Goal: Task Accomplishment & Management: Manage account settings

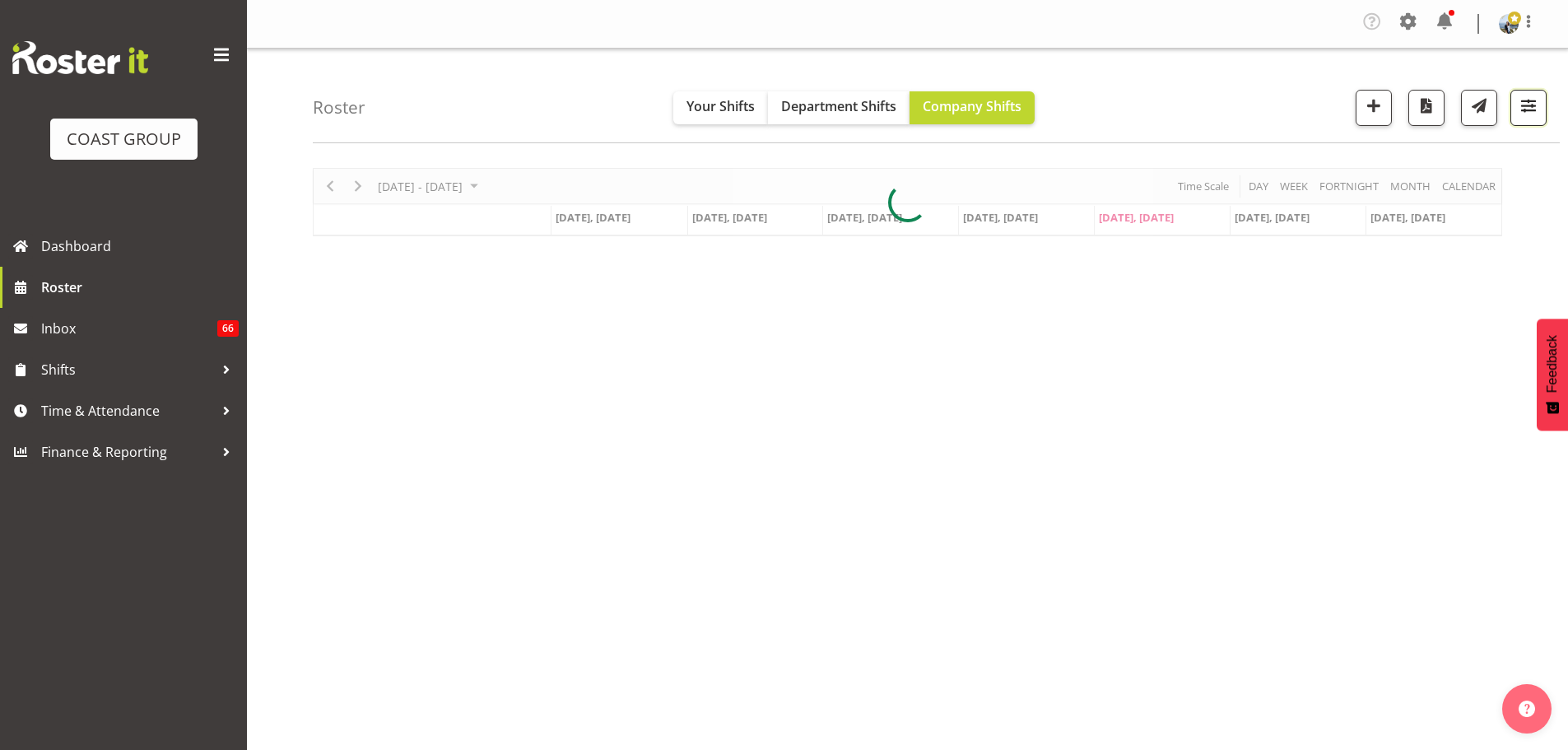
click at [1542, 93] on button "button" at bounding box center [1528, 107] width 36 height 36
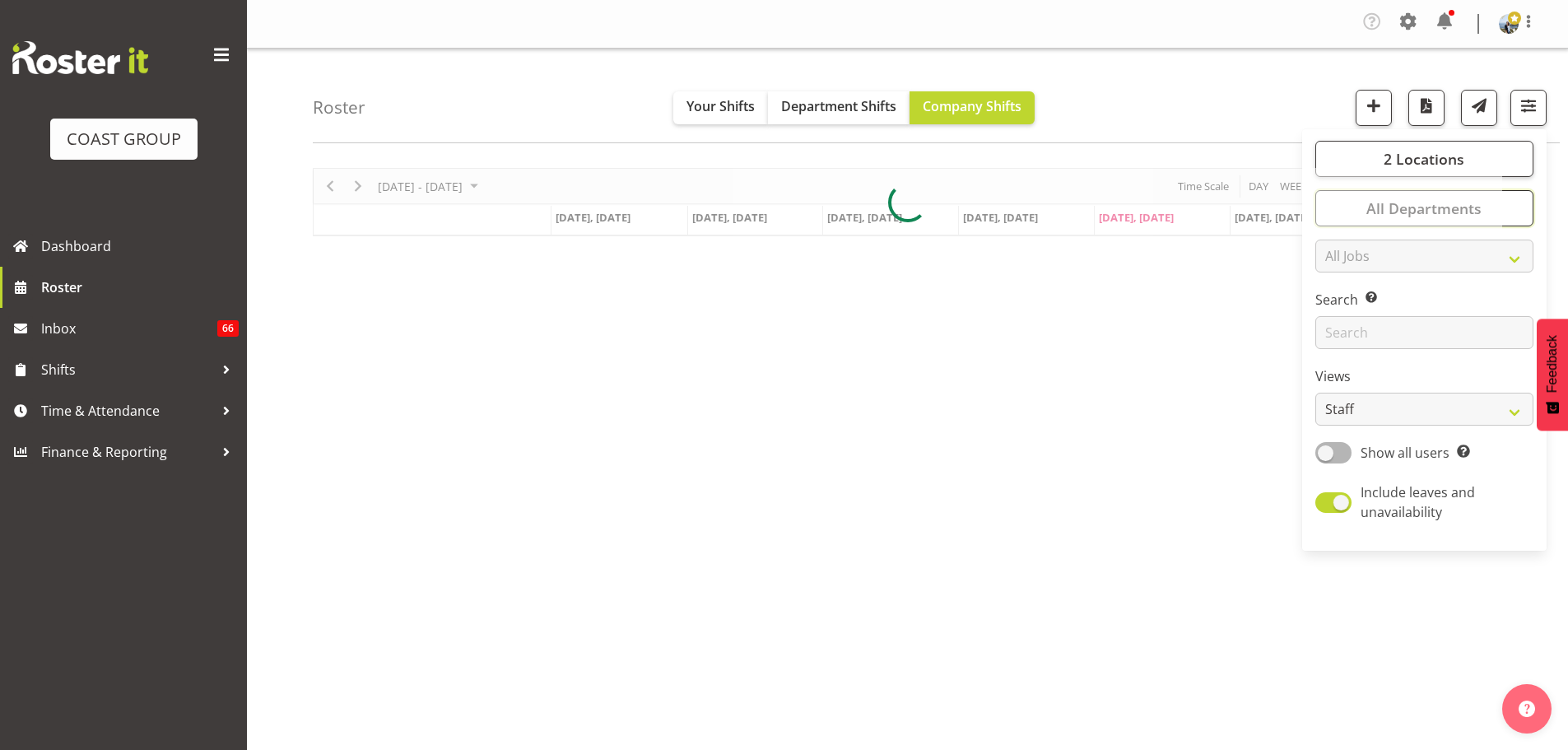
click at [1517, 207] on button "All Departments" at bounding box center [1425, 208] width 218 height 36
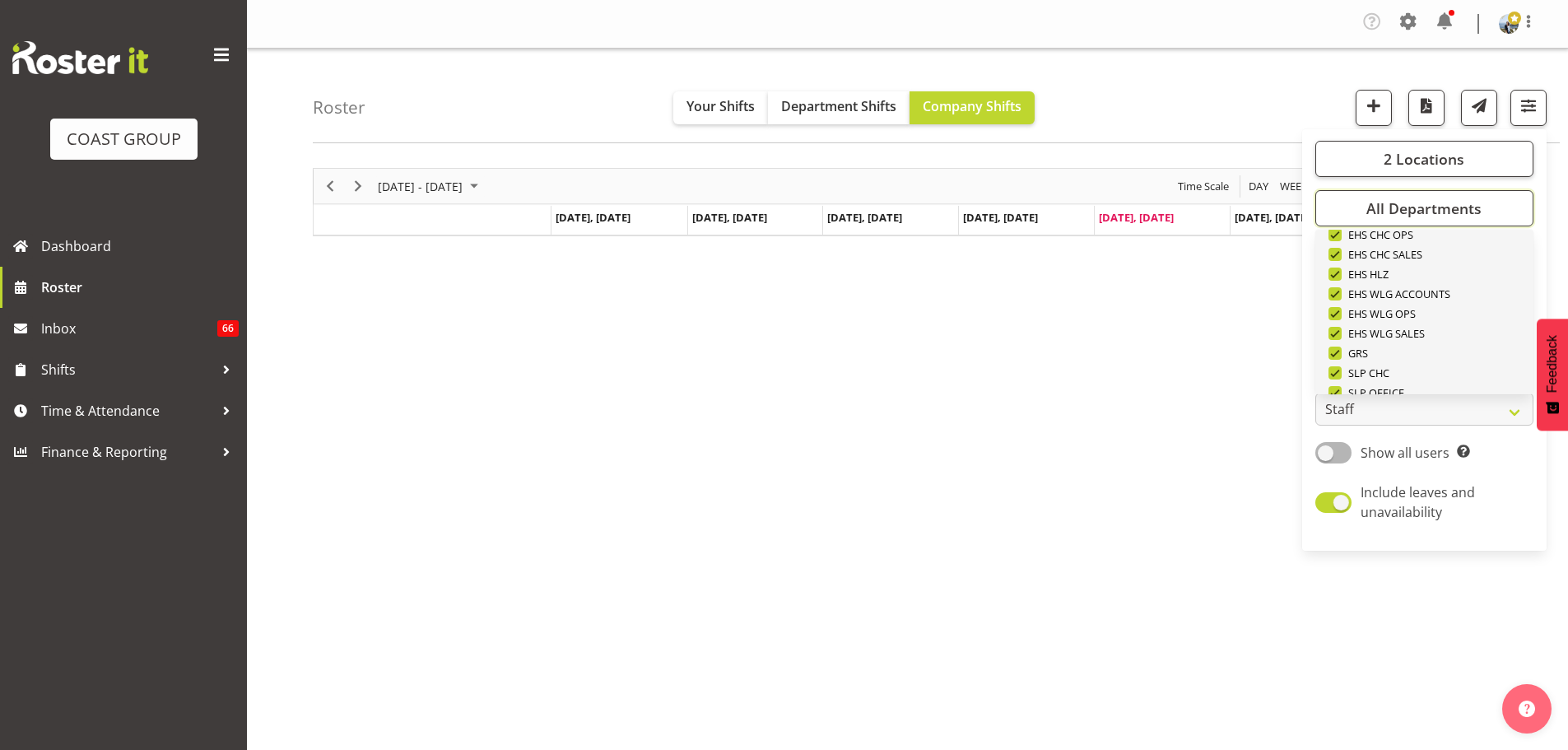
scroll to position [633, 0]
click at [1455, 374] on span "Deselect All" at bounding box center [1443, 368] width 66 height 16
checkbox input "false"
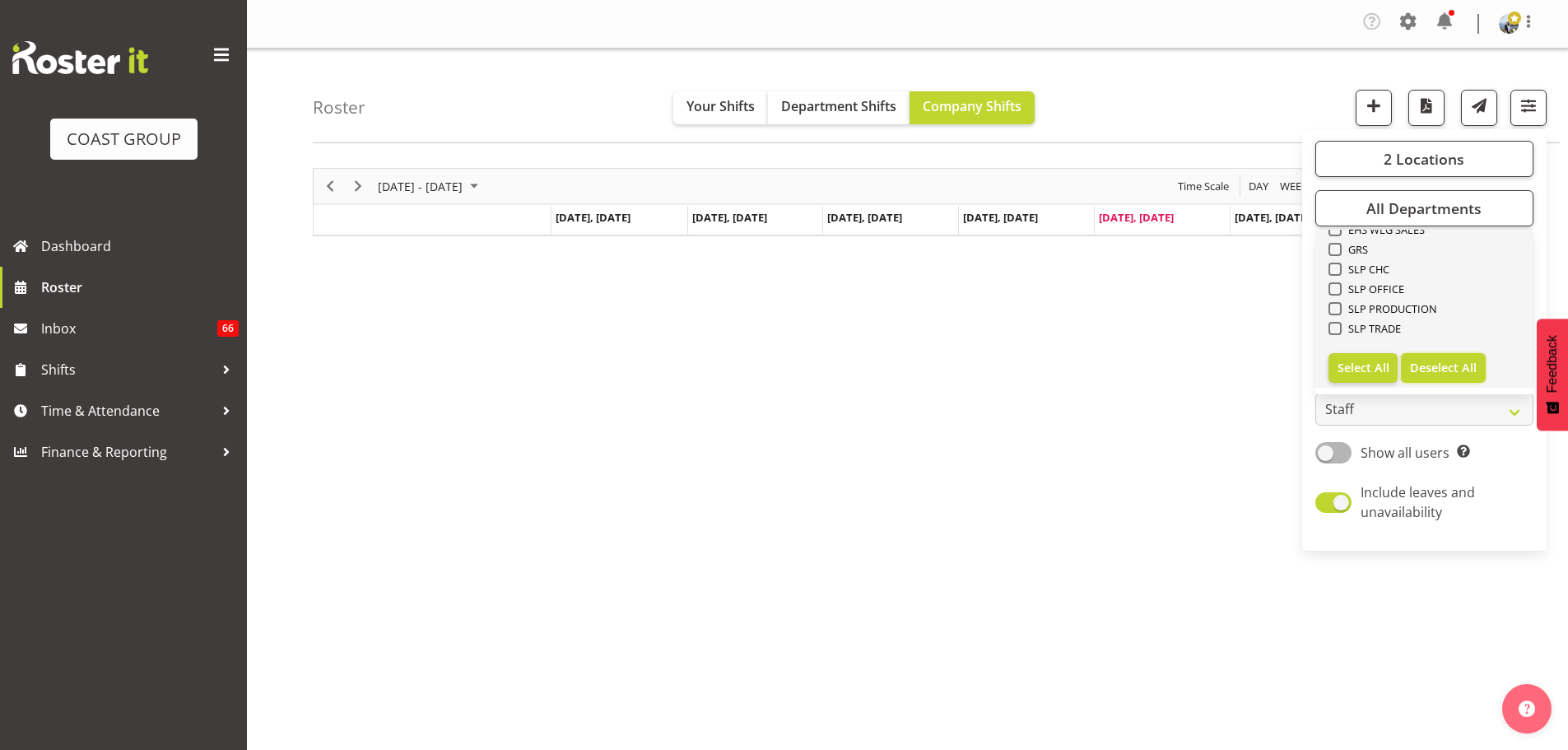
checkbox input "false"
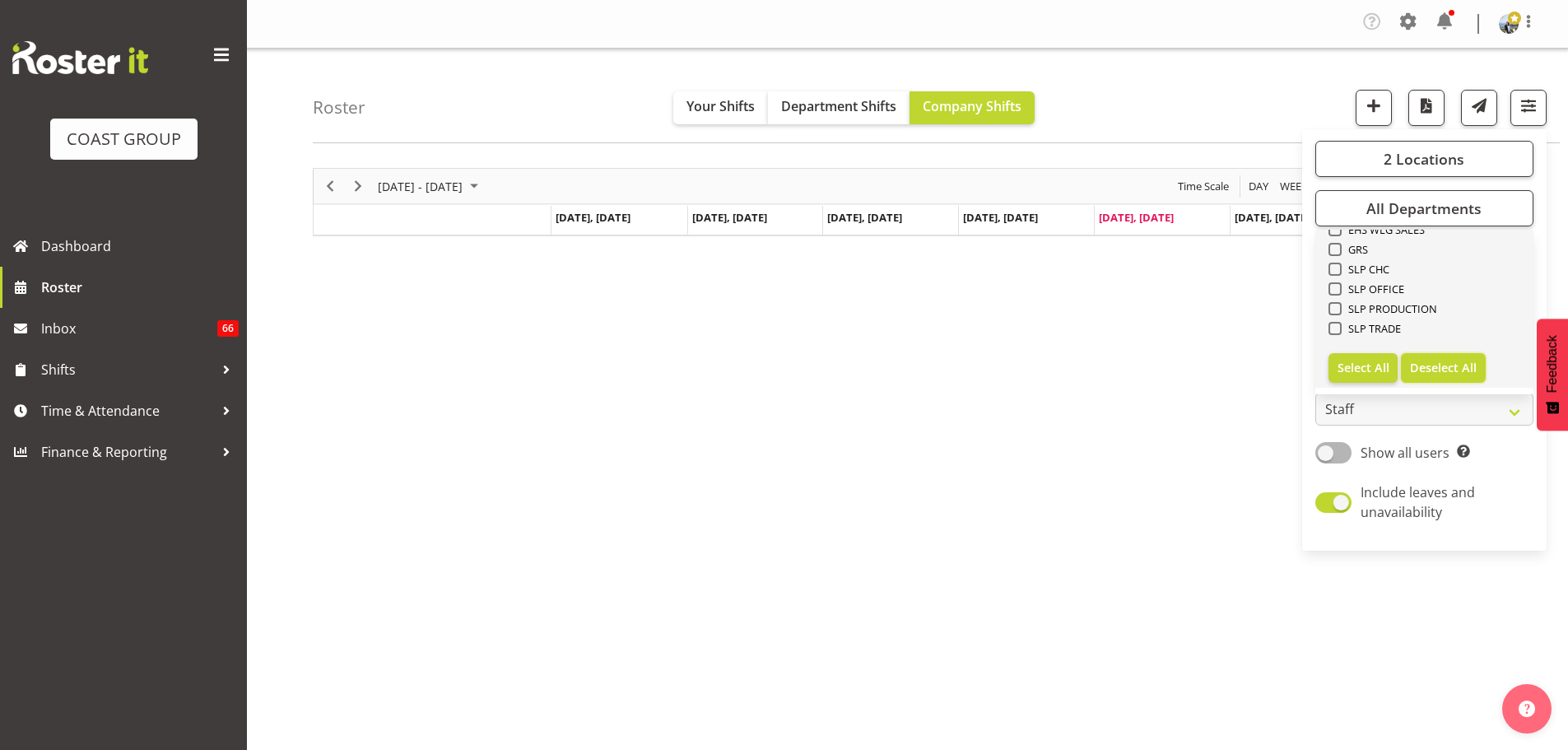
checkbox input "false"
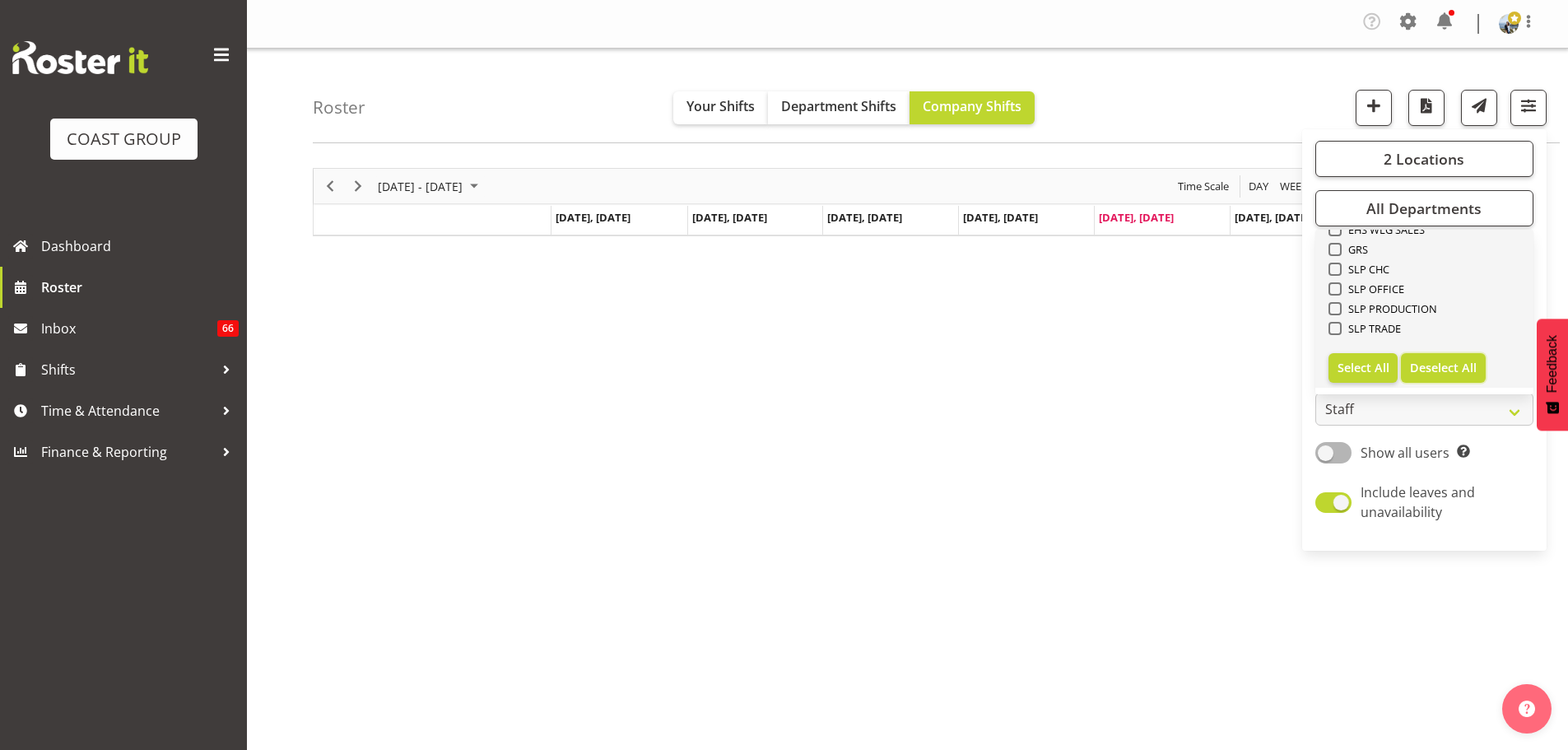
checkbox input "false"
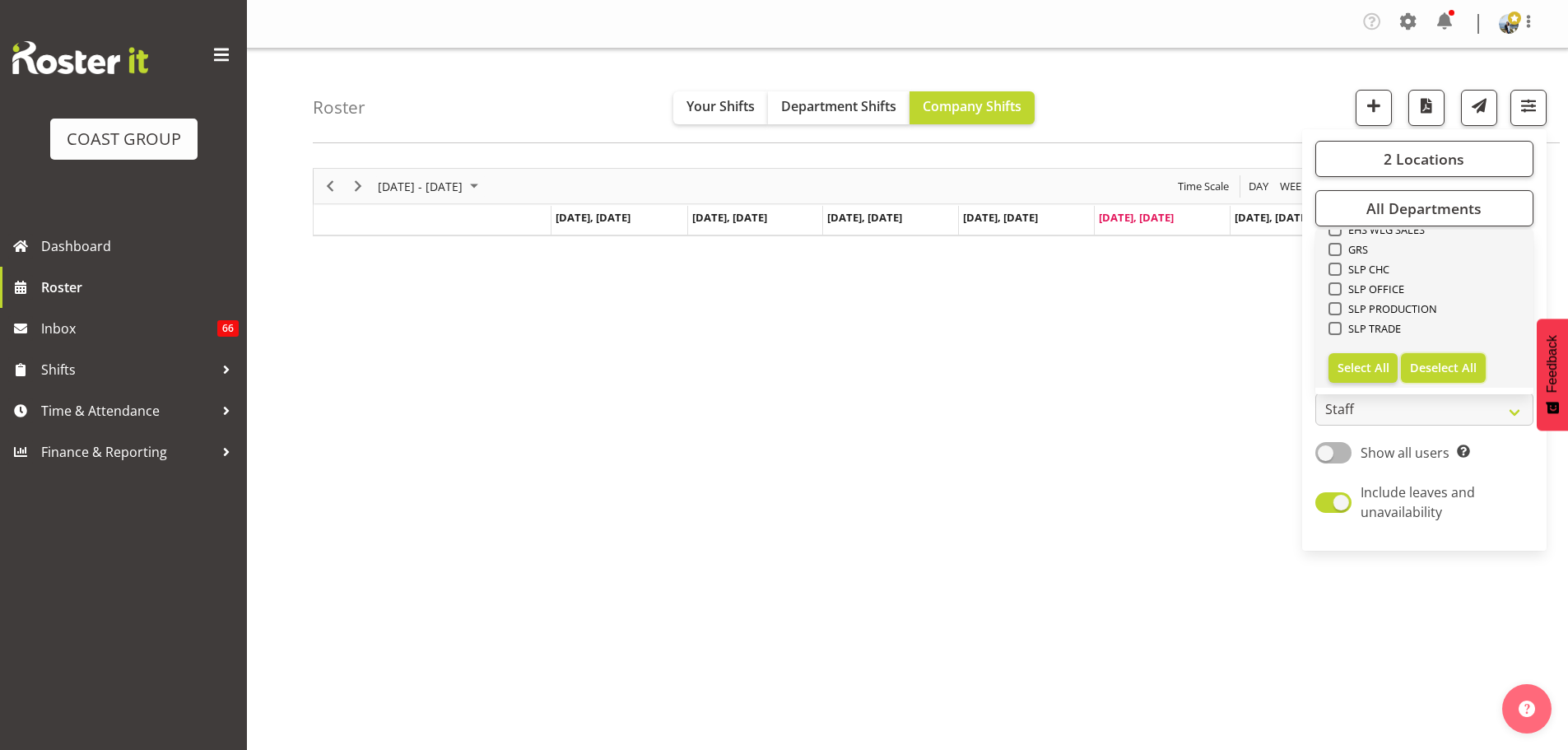
checkbox input "false"
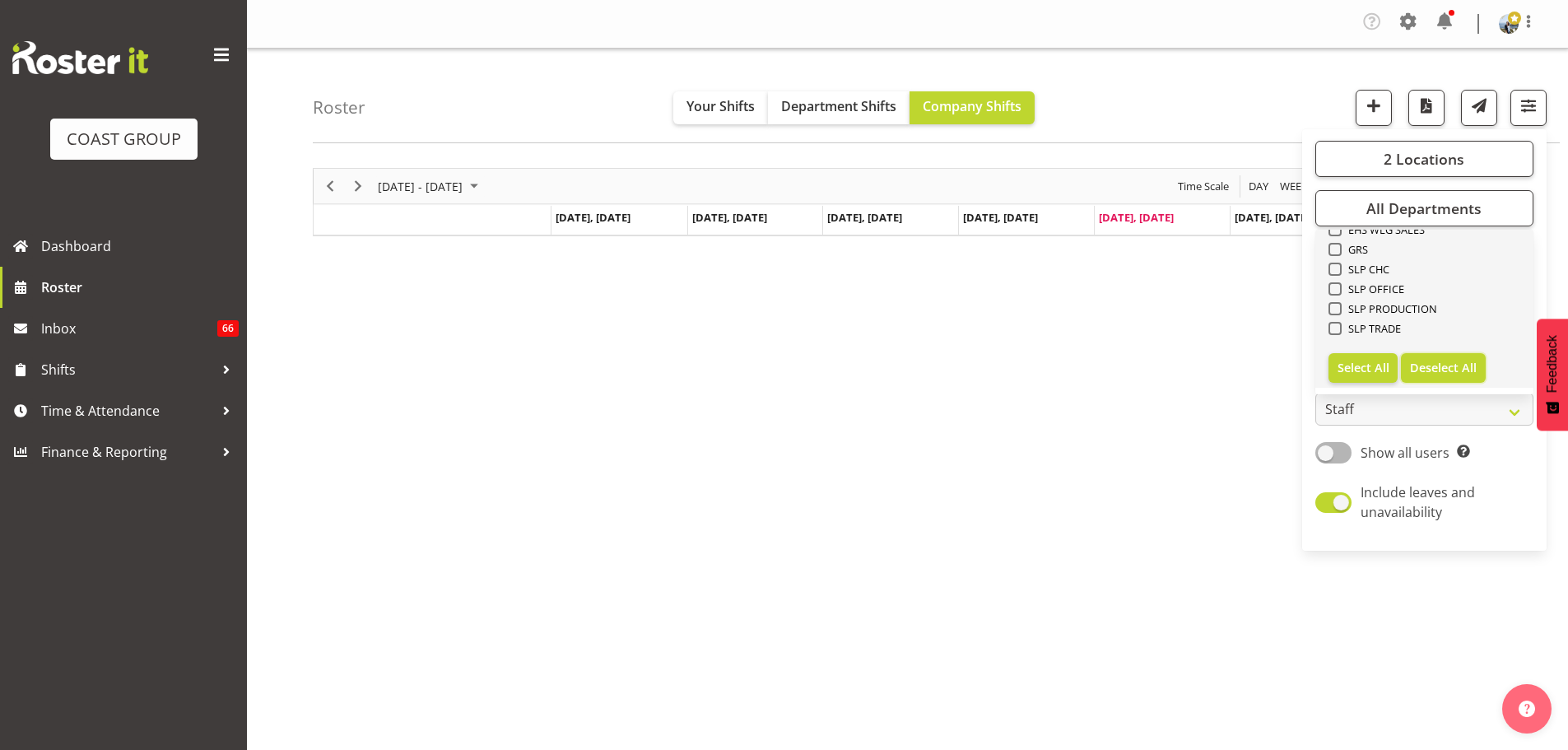
checkbox input "false"
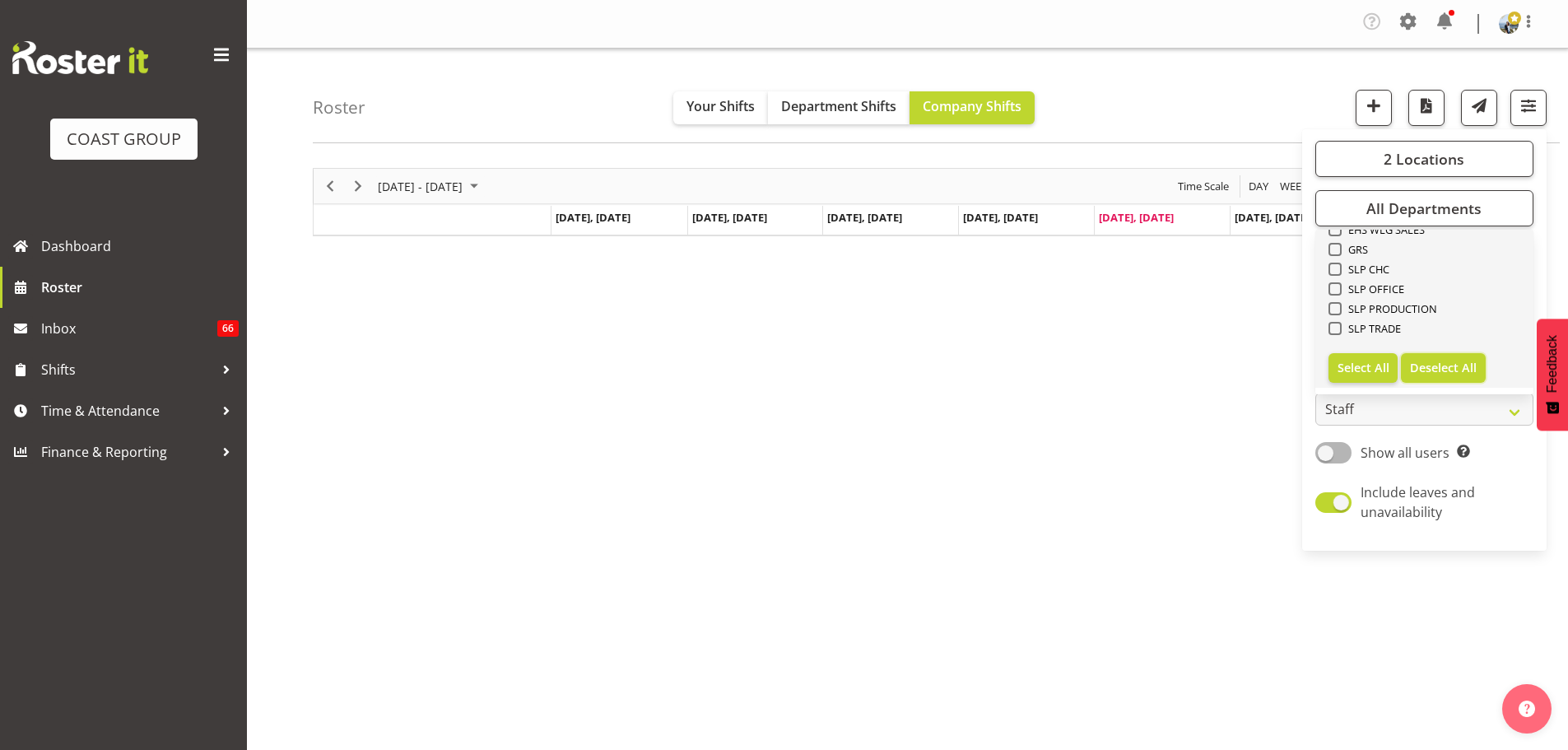
checkbox input "false"
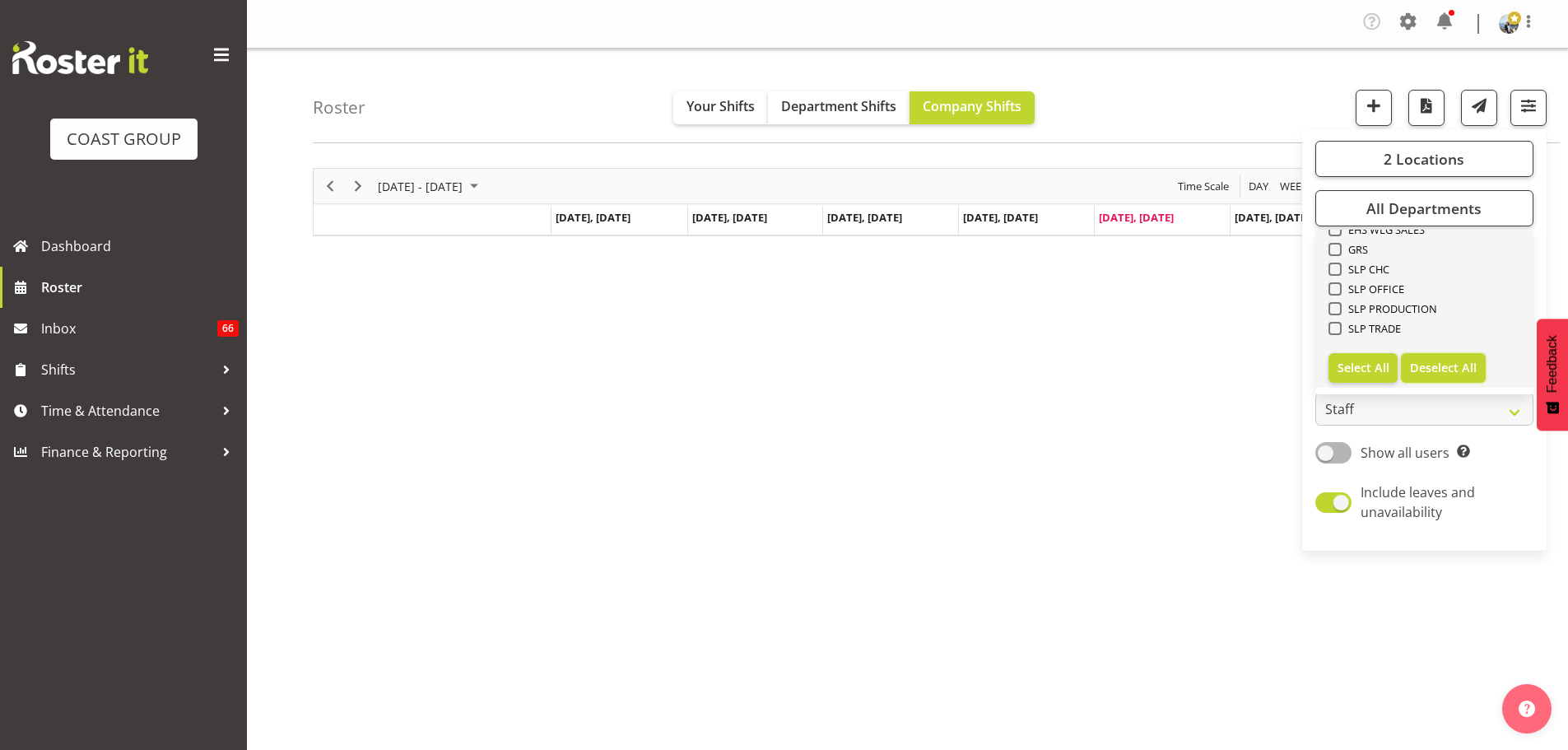
checkbox input "false"
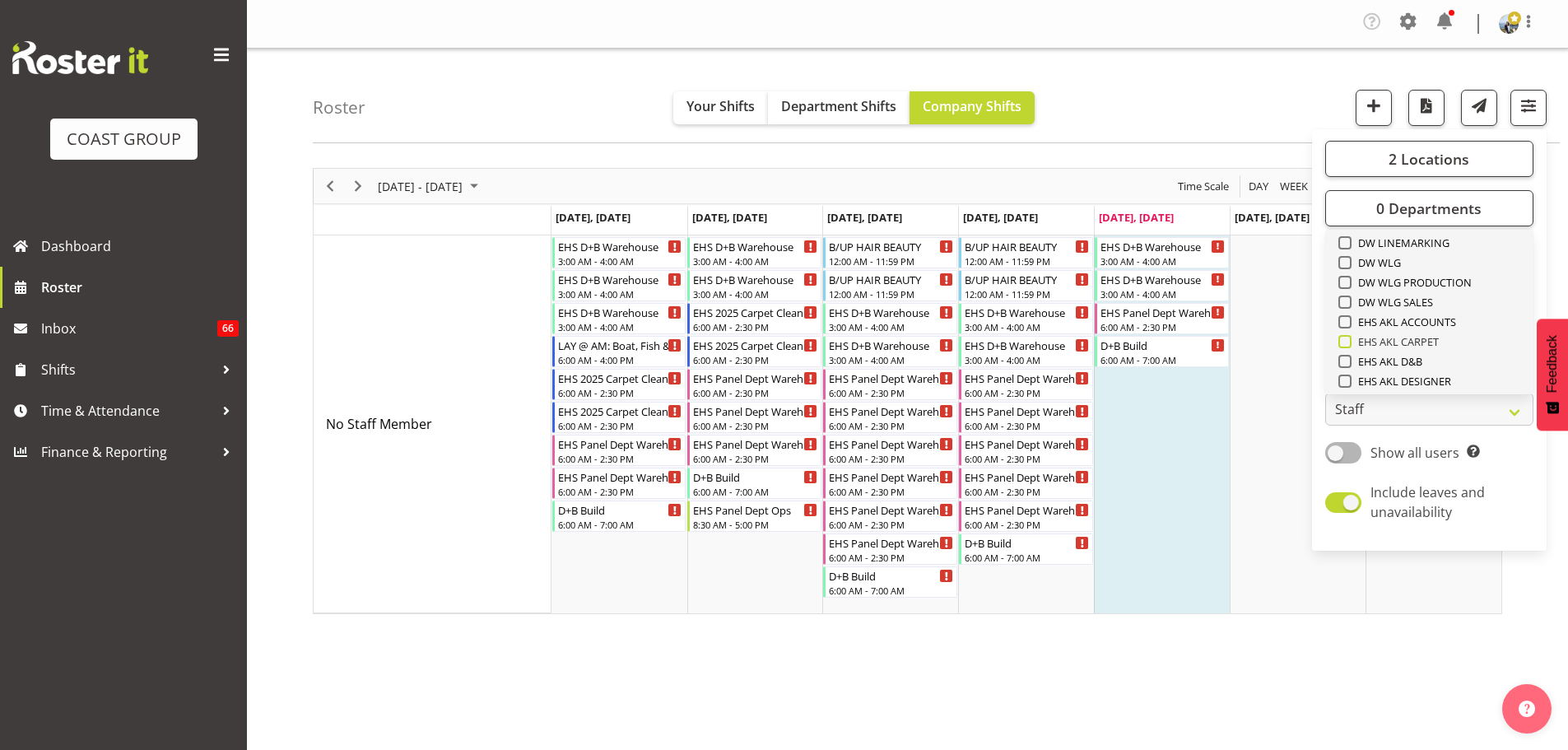
scroll to position [385, 0]
click at [1428, 261] on span "EHS AKL CARPET" at bounding box center [1395, 260] width 88 height 13
click at [1349, 261] on input "EHS AKL CARPET" at bounding box center [1344, 260] width 11 height 11
checkbox input "true"
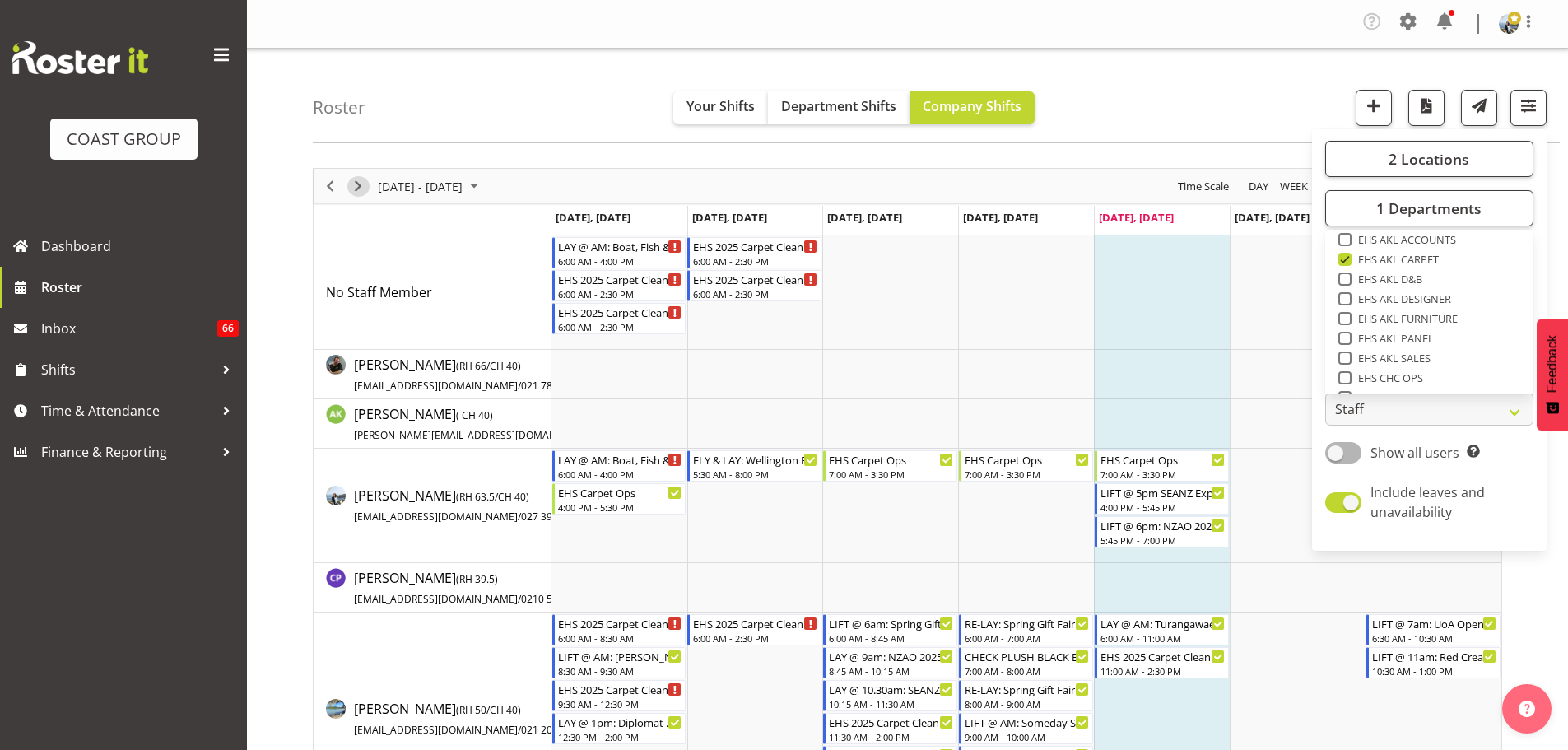
click at [361, 193] on span "Next" at bounding box center [357, 187] width 19 height 20
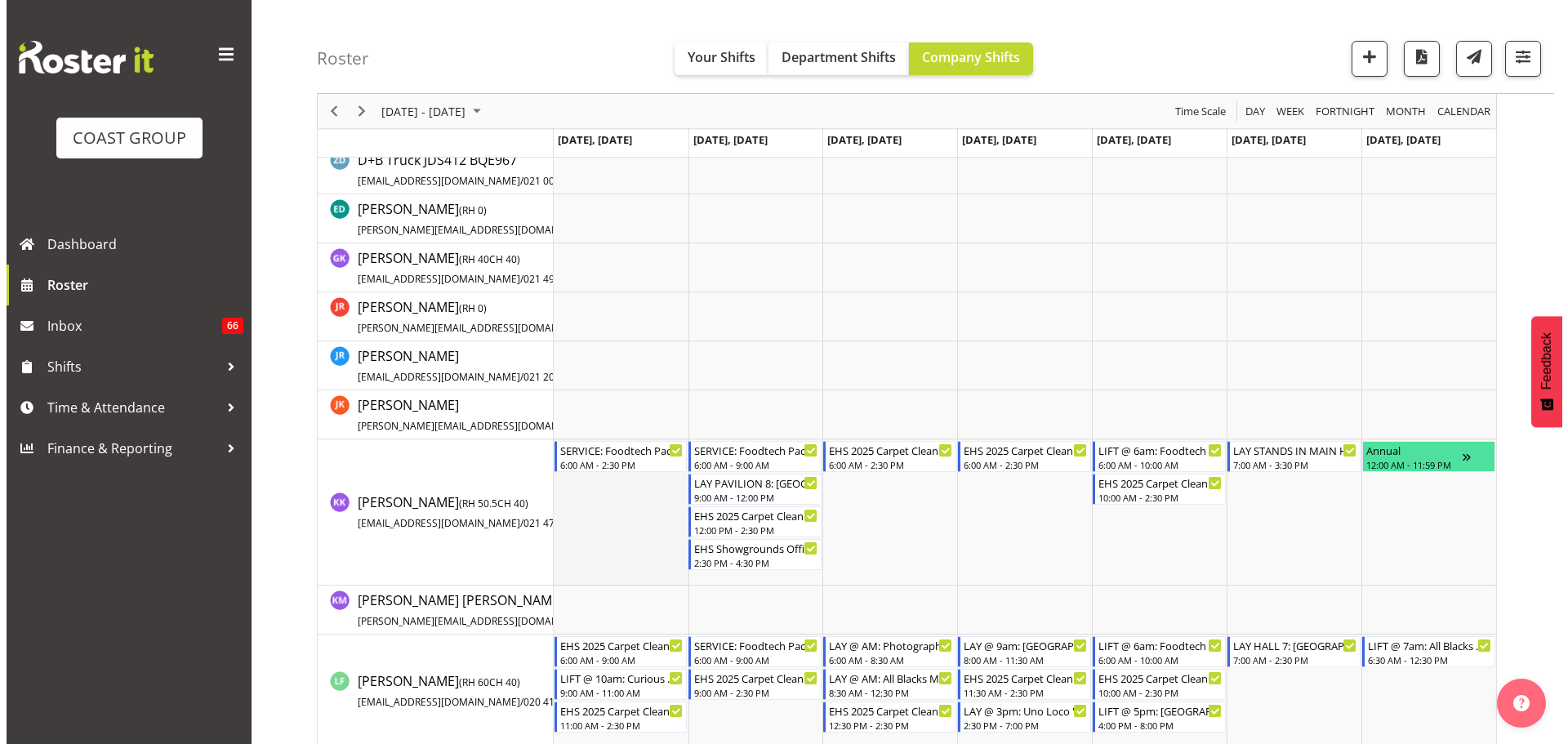
scroll to position [735, 0]
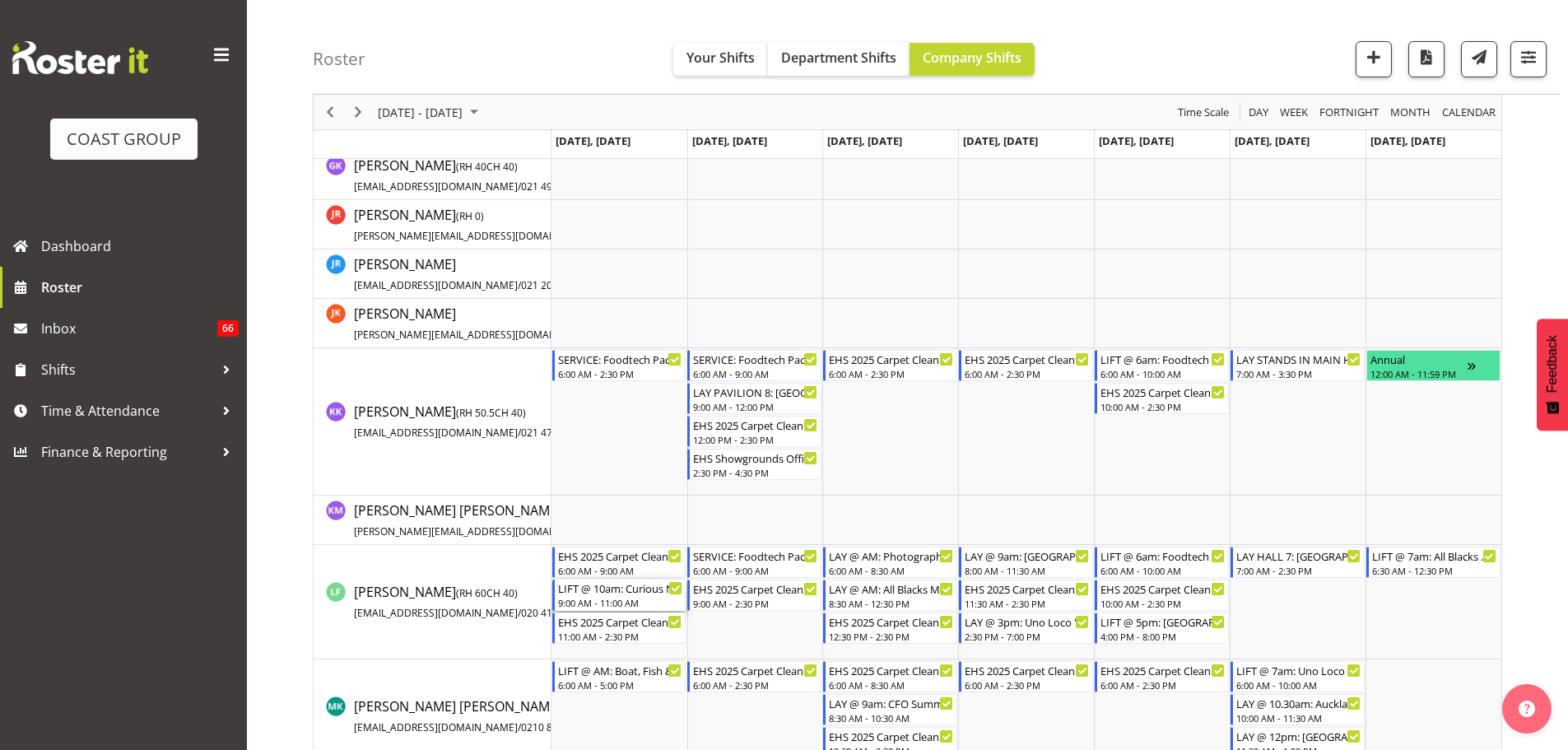
click at [600, 596] on div "LIFT @ 10am: Curious Nation 25 @ NZME, [STREET_ADDRESS][PERSON_NAME] 9:00 AM - …" at bounding box center [620, 596] width 125 height 31
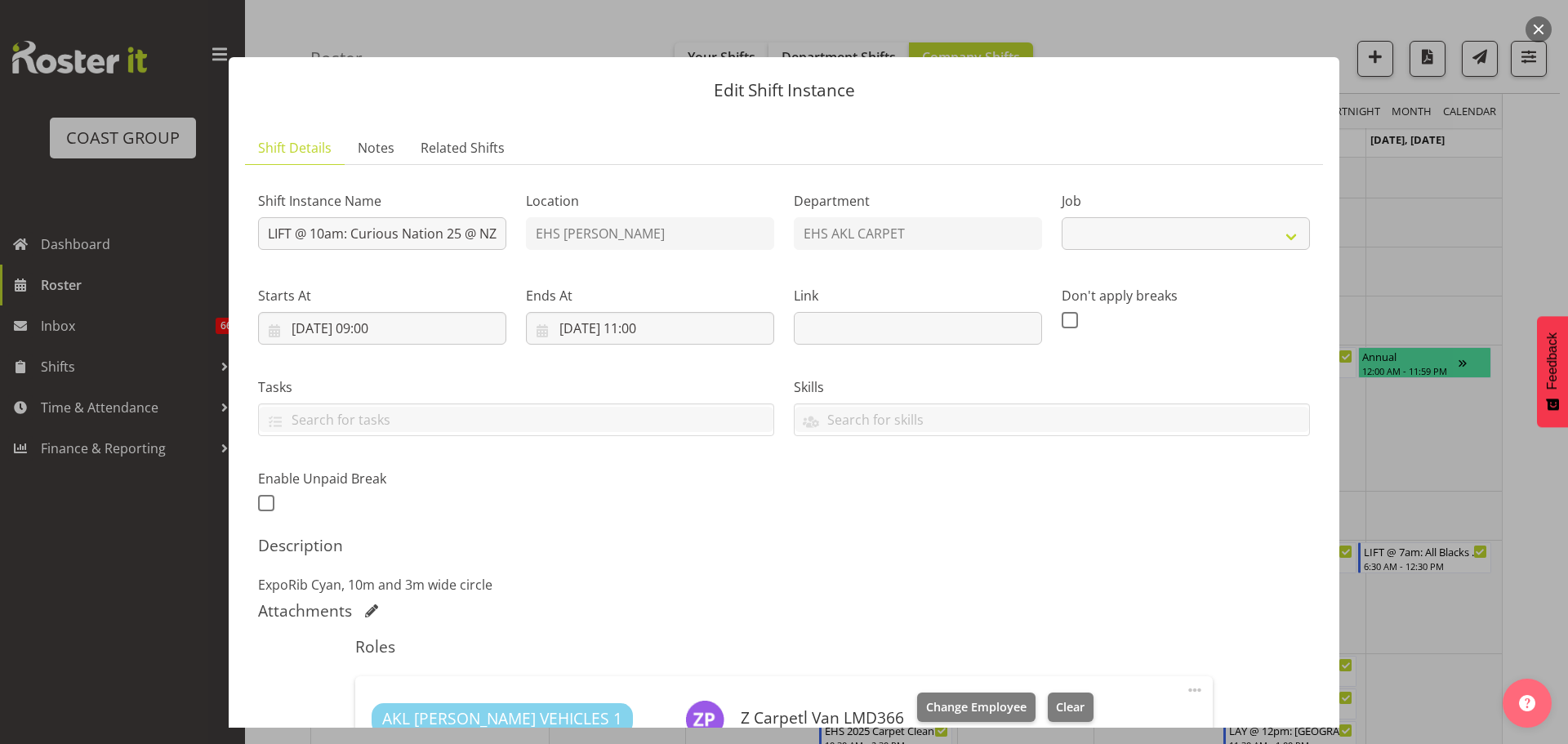
select select "8574"
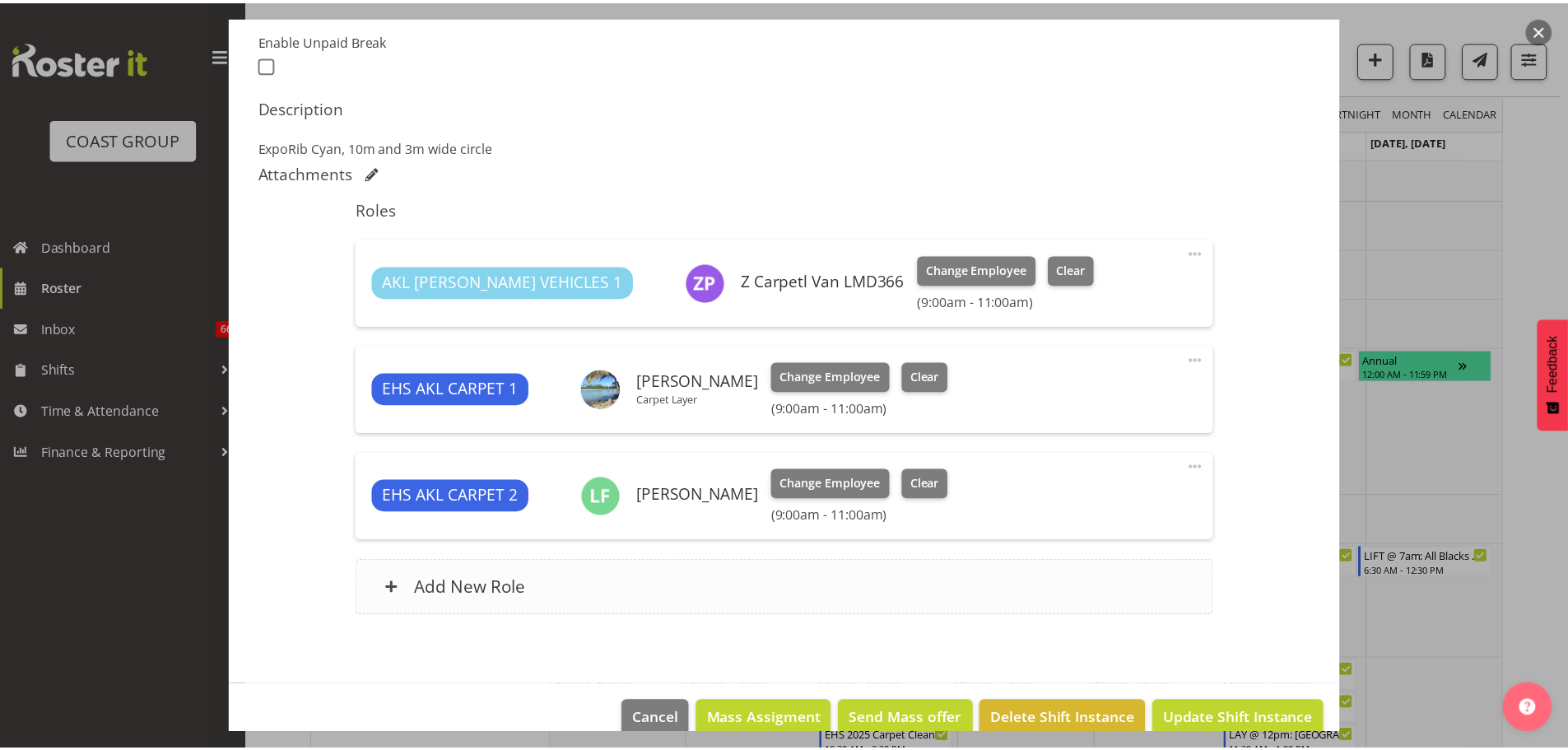
scroll to position [472, 0]
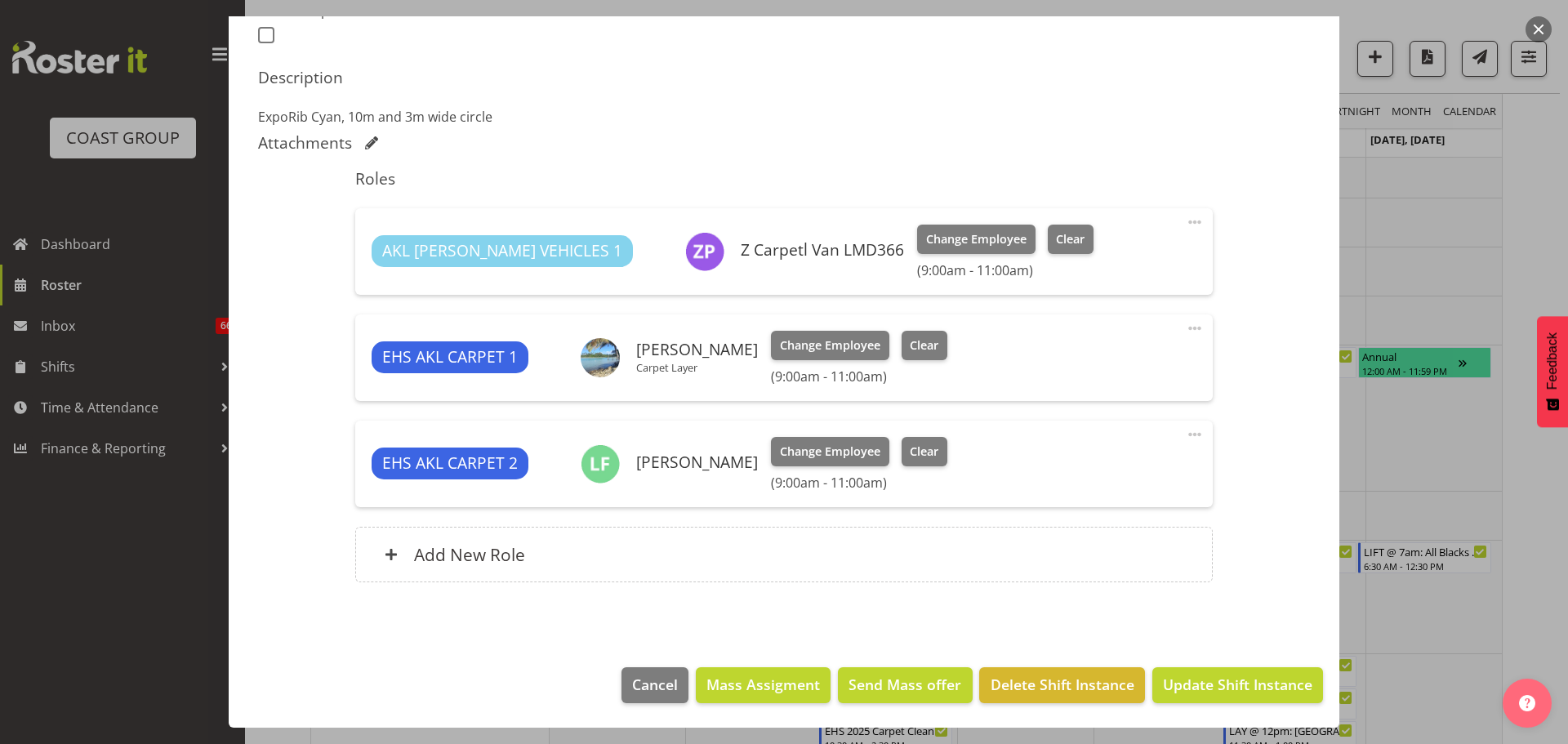
click at [1184, 435] on span at bounding box center [1193, 434] width 19 height 19
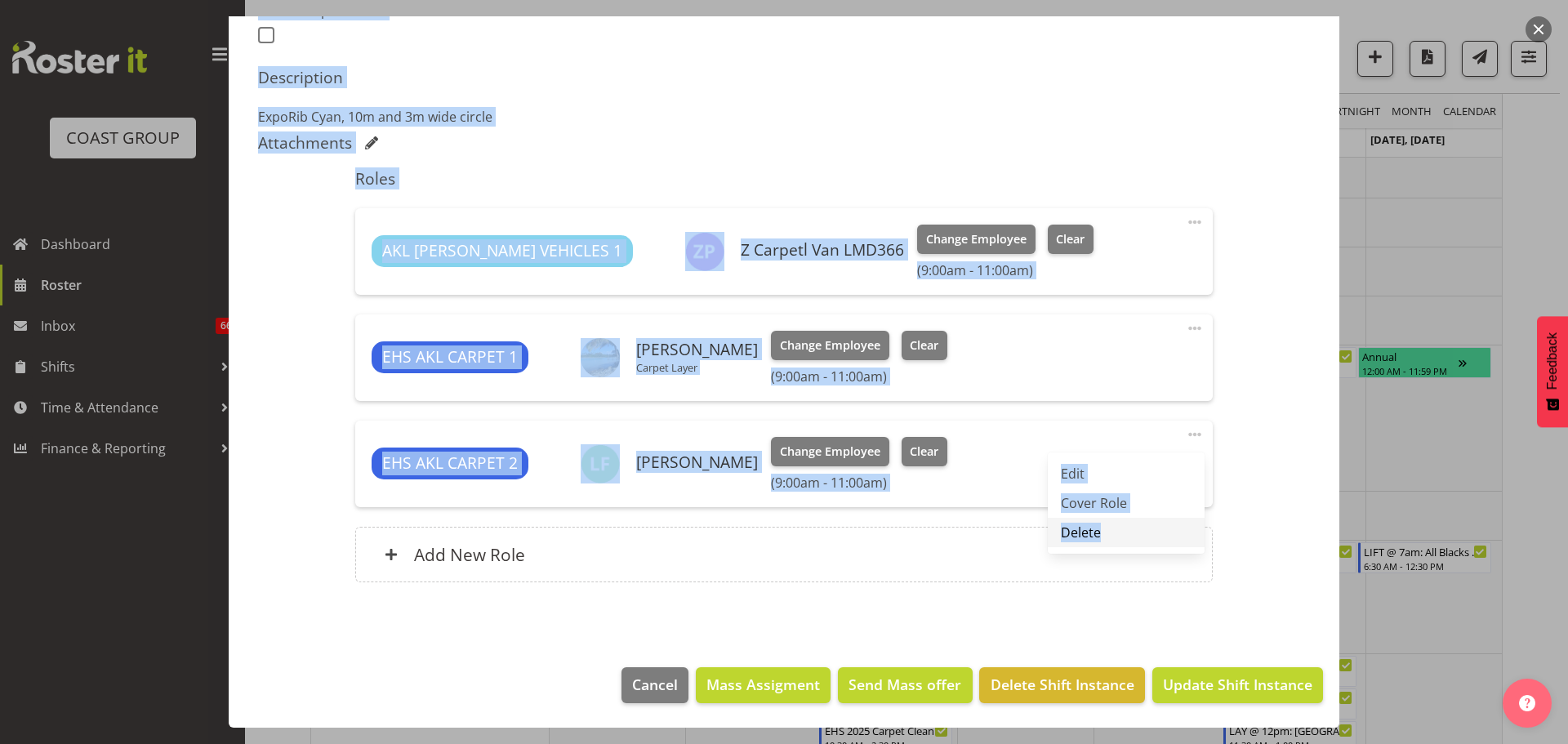
drag, startPoint x: 1422, startPoint y: 431, endPoint x: 1088, endPoint y: 541, distance: 351.6
click at [1088, 541] on div "Edit Shift Instance Shift Details Notes Related Shifts Shift Instance Name LIFT…" at bounding box center [784, 372] width 1568 height 744
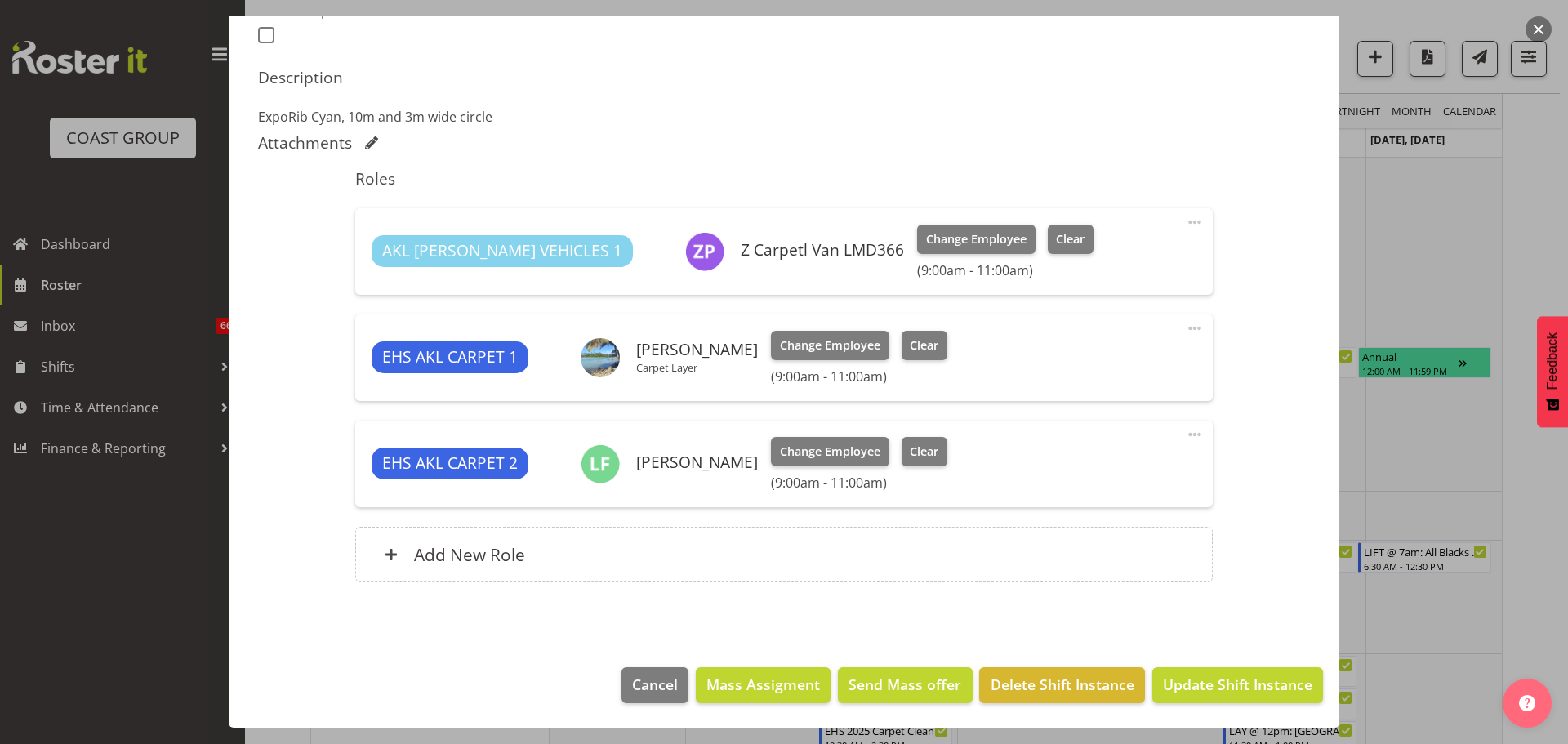
click at [1088, 540] on div "Add New Role" at bounding box center [783, 554] width 856 height 56
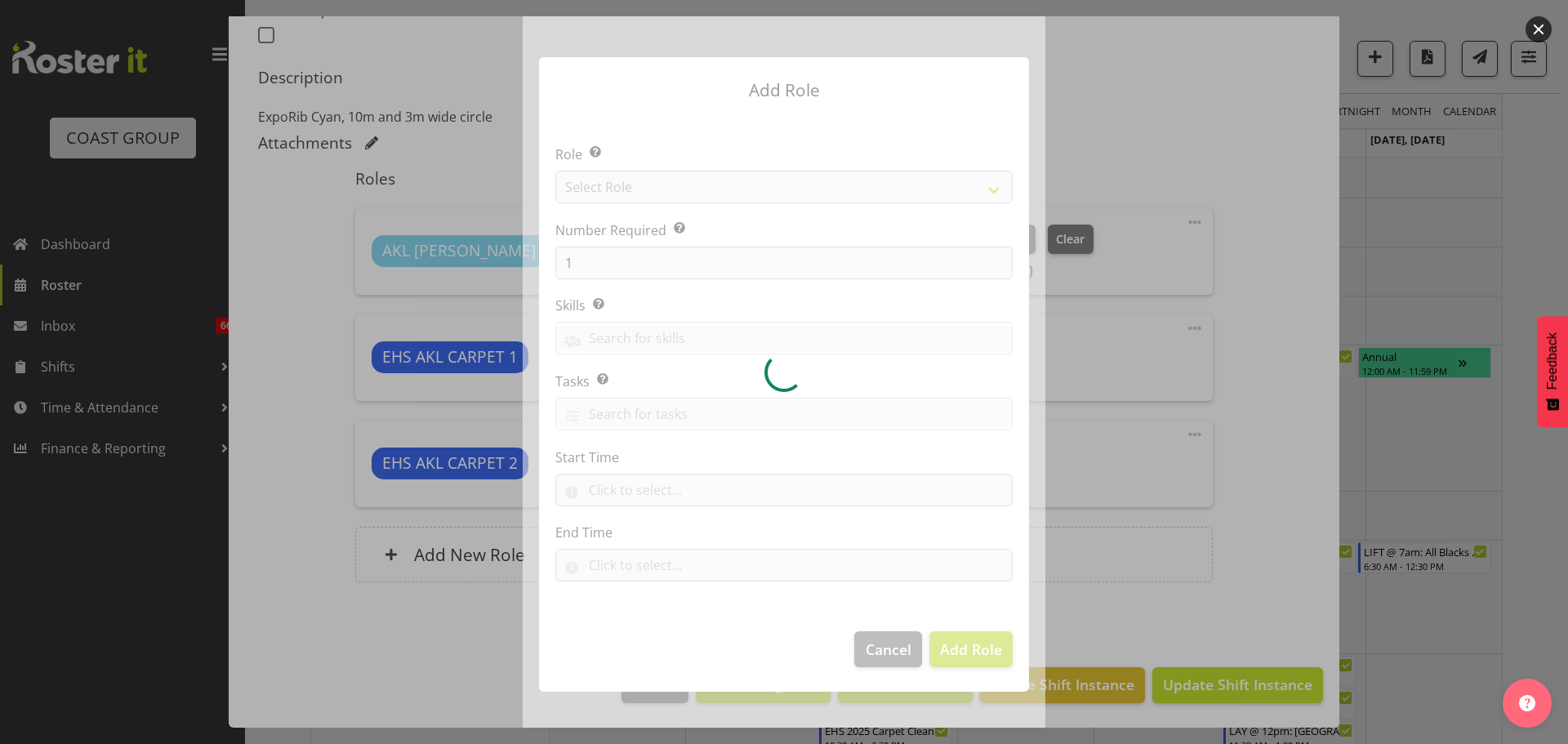
click at [896, 651] on div at bounding box center [784, 372] width 523 height 711
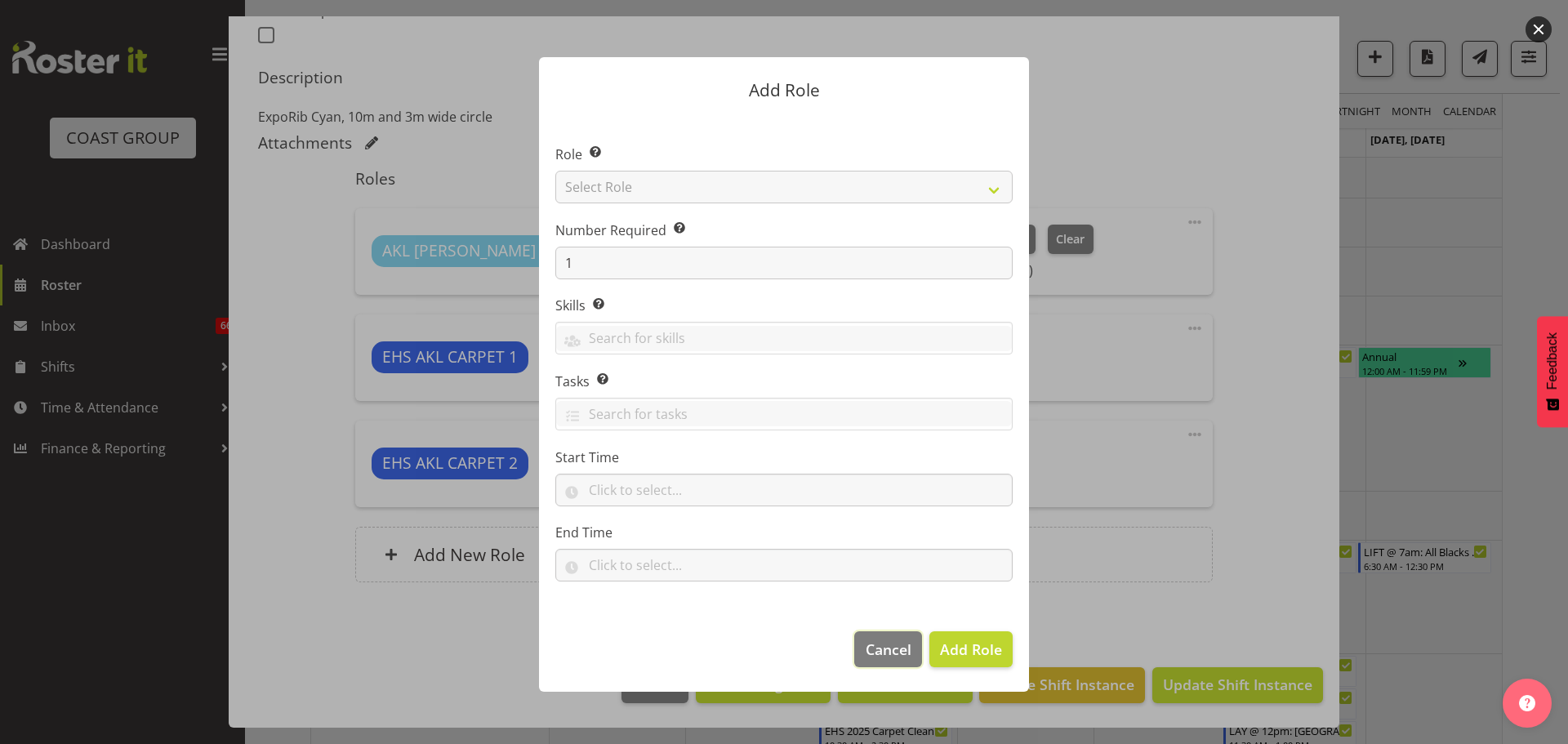
click at [896, 646] on span "Cancel" at bounding box center [888, 649] width 46 height 21
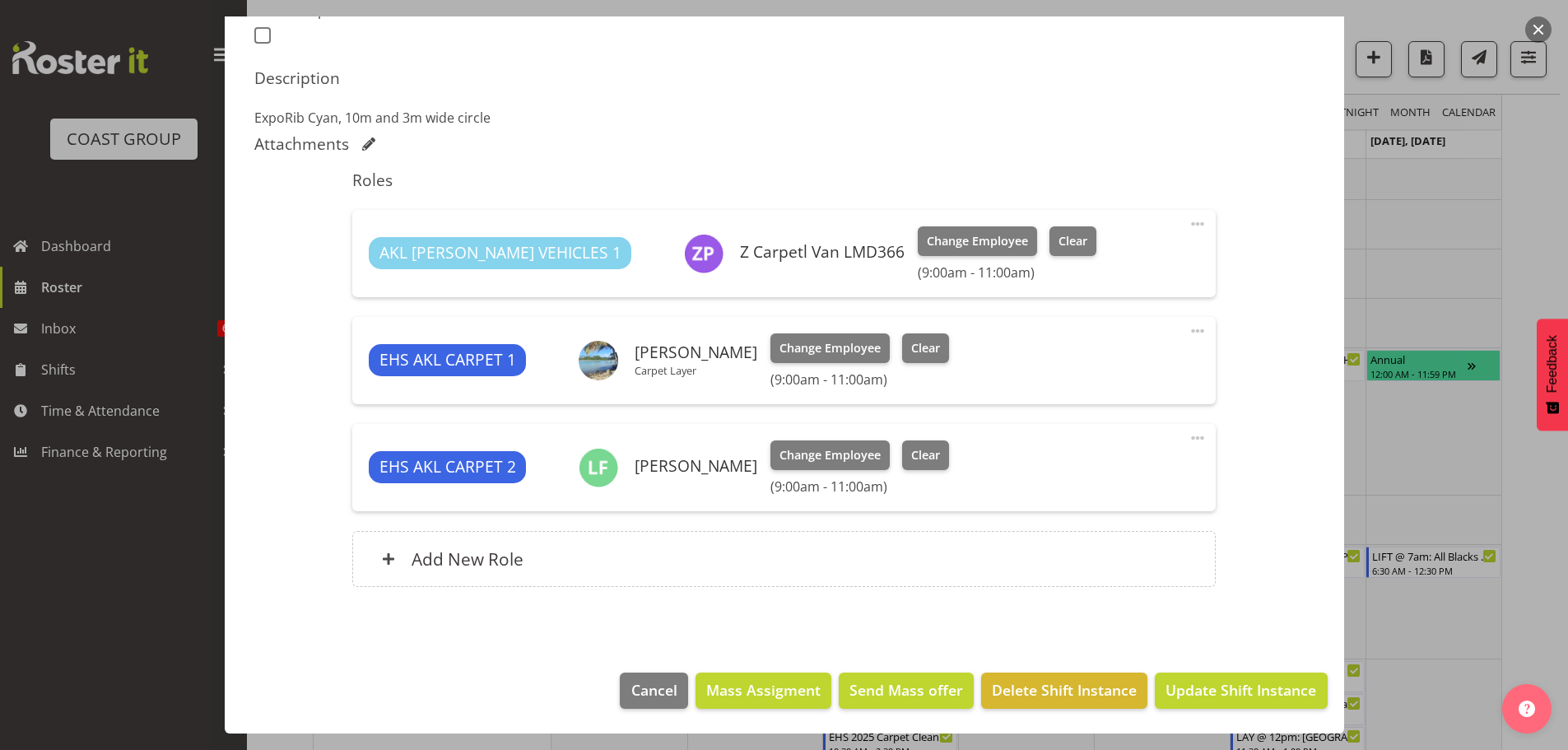
click at [1188, 439] on span at bounding box center [1197, 438] width 19 height 19
click at [1120, 551] on div "Edit Cover Role Delete" at bounding box center [1128, 507] width 158 height 103
click at [1120, 543] on link "Delete" at bounding box center [1128, 537] width 158 height 30
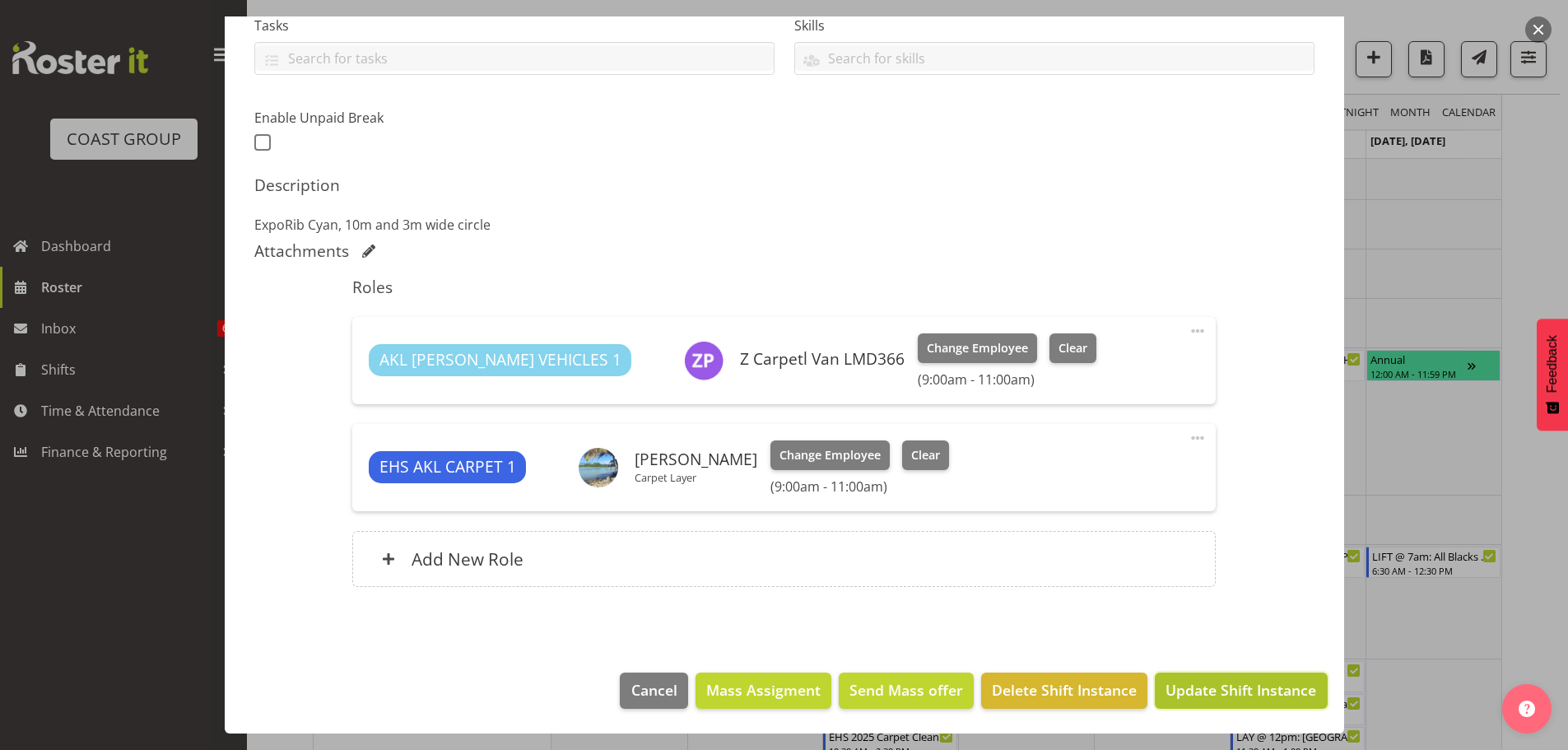
click at [1224, 686] on span "Update Shift Instance" at bounding box center [1240, 689] width 151 height 21
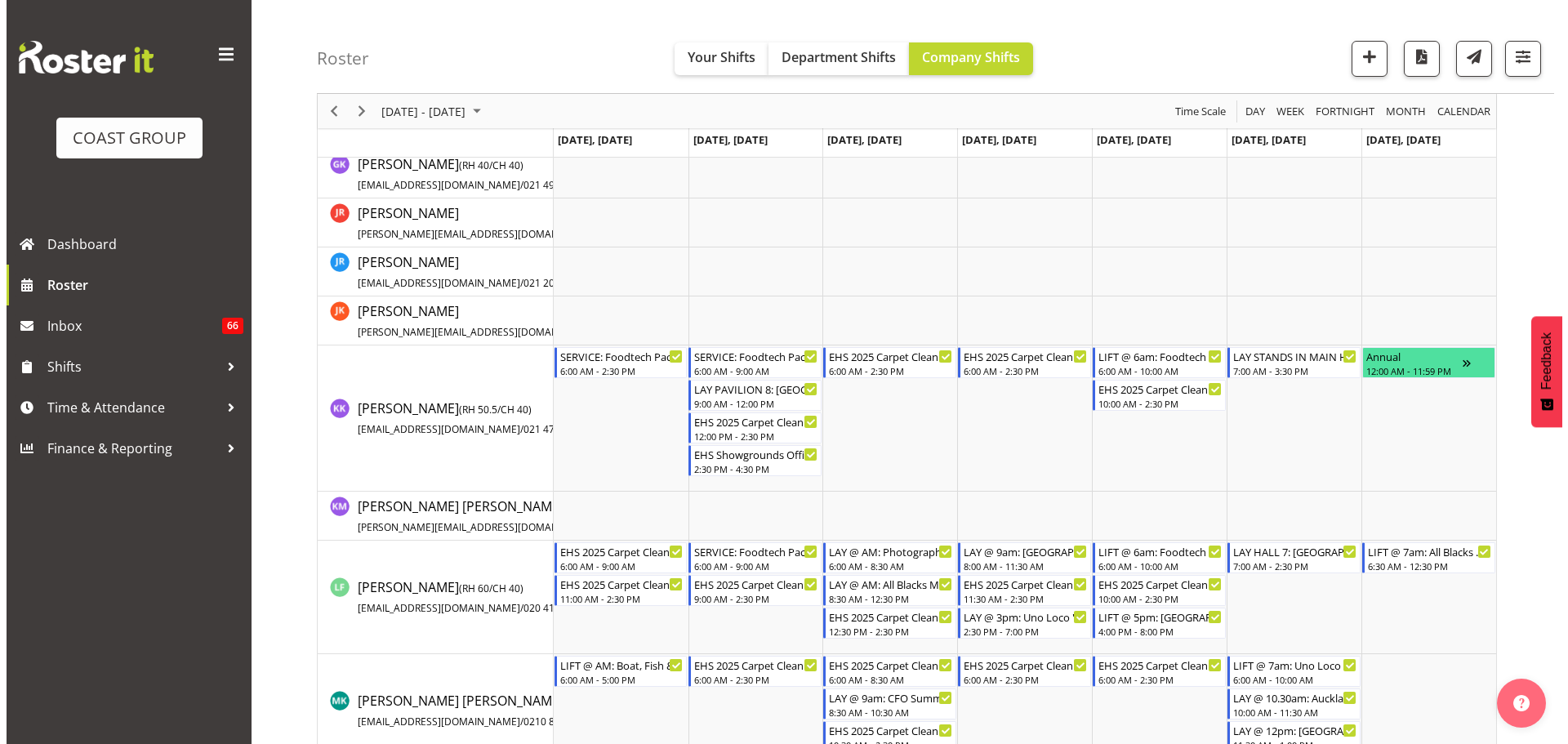
scroll to position [994, 0]
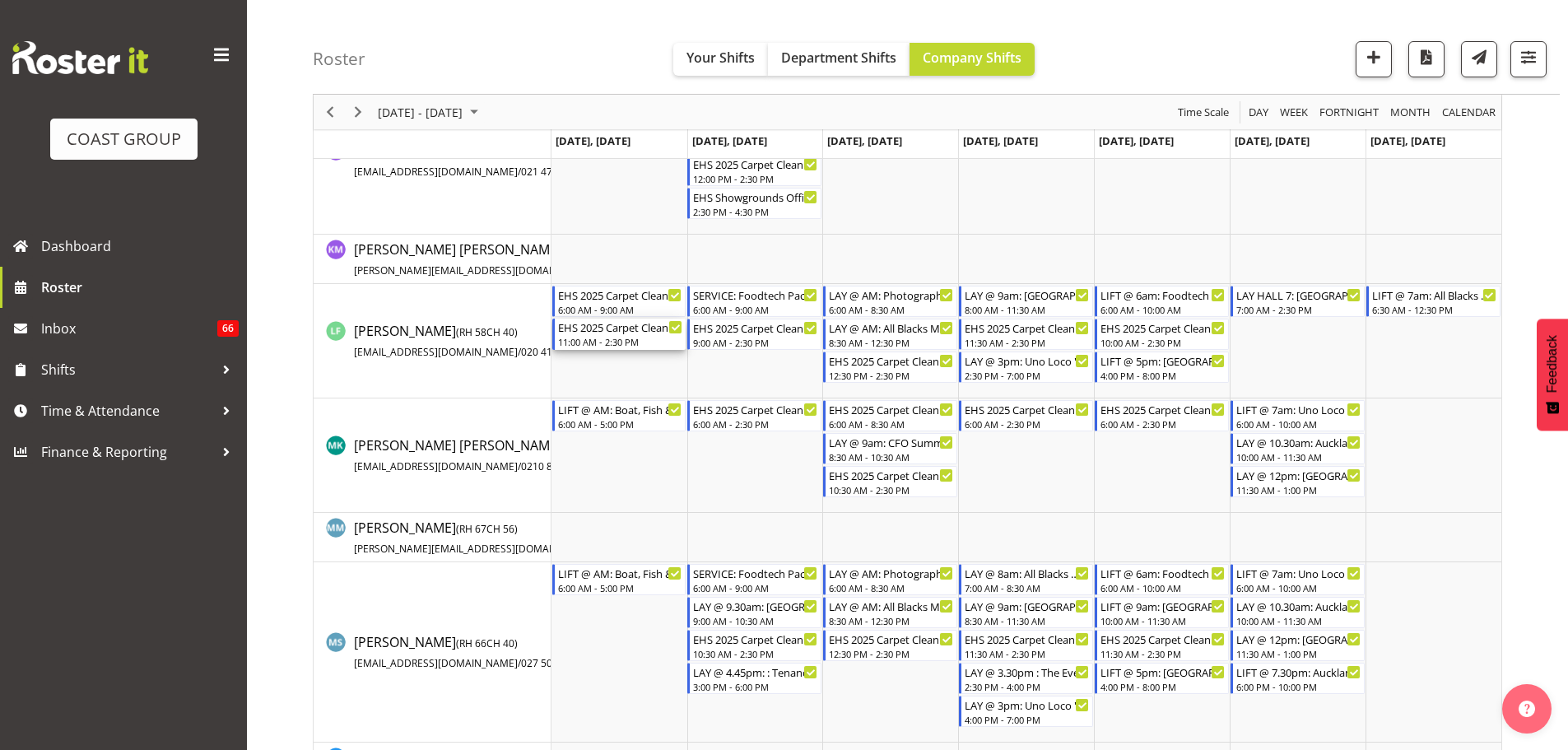
click at [644, 329] on div "EHS 2025 Carpet Cleaning, Maintenance, etc" at bounding box center [620, 327] width 125 height 17
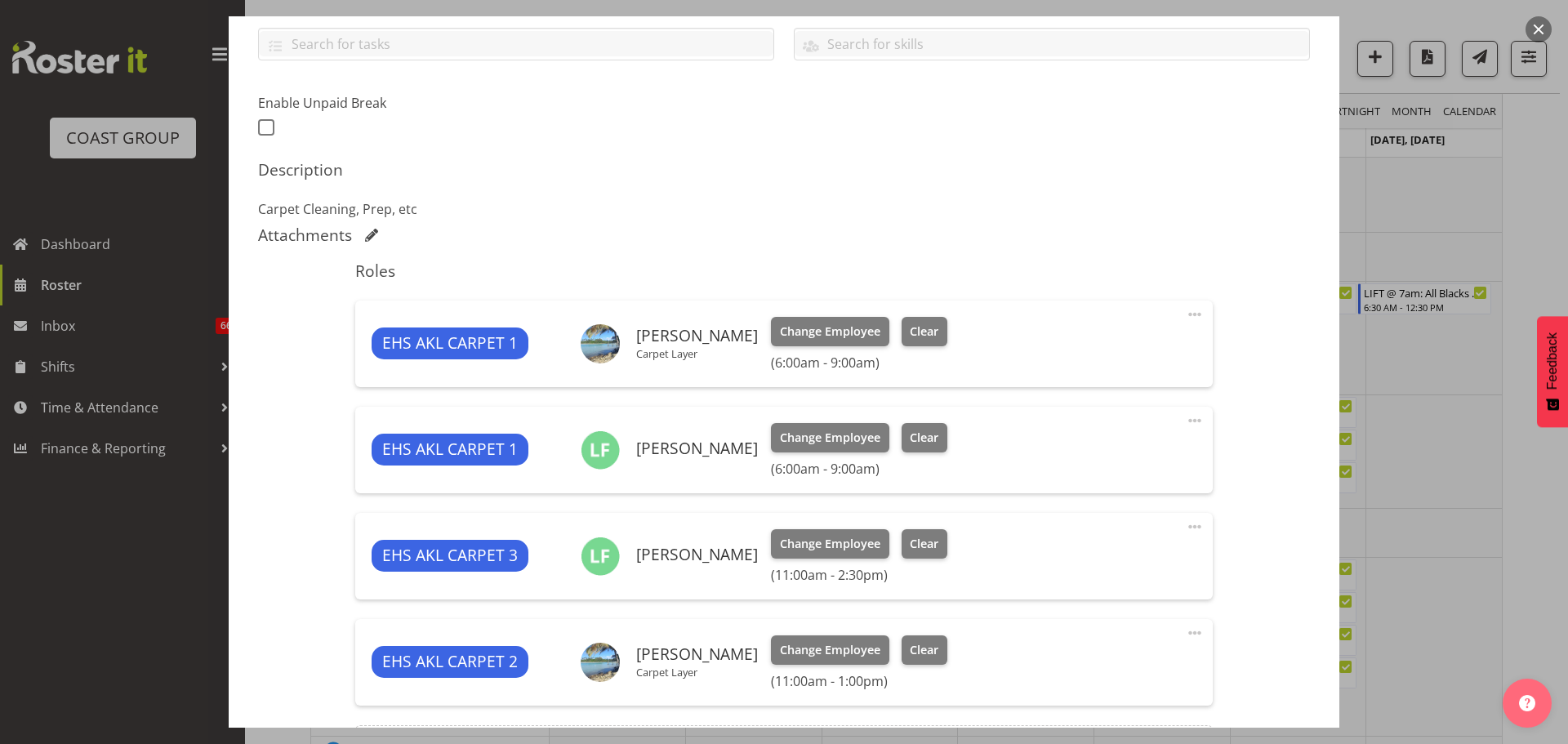
scroll to position [409, 0]
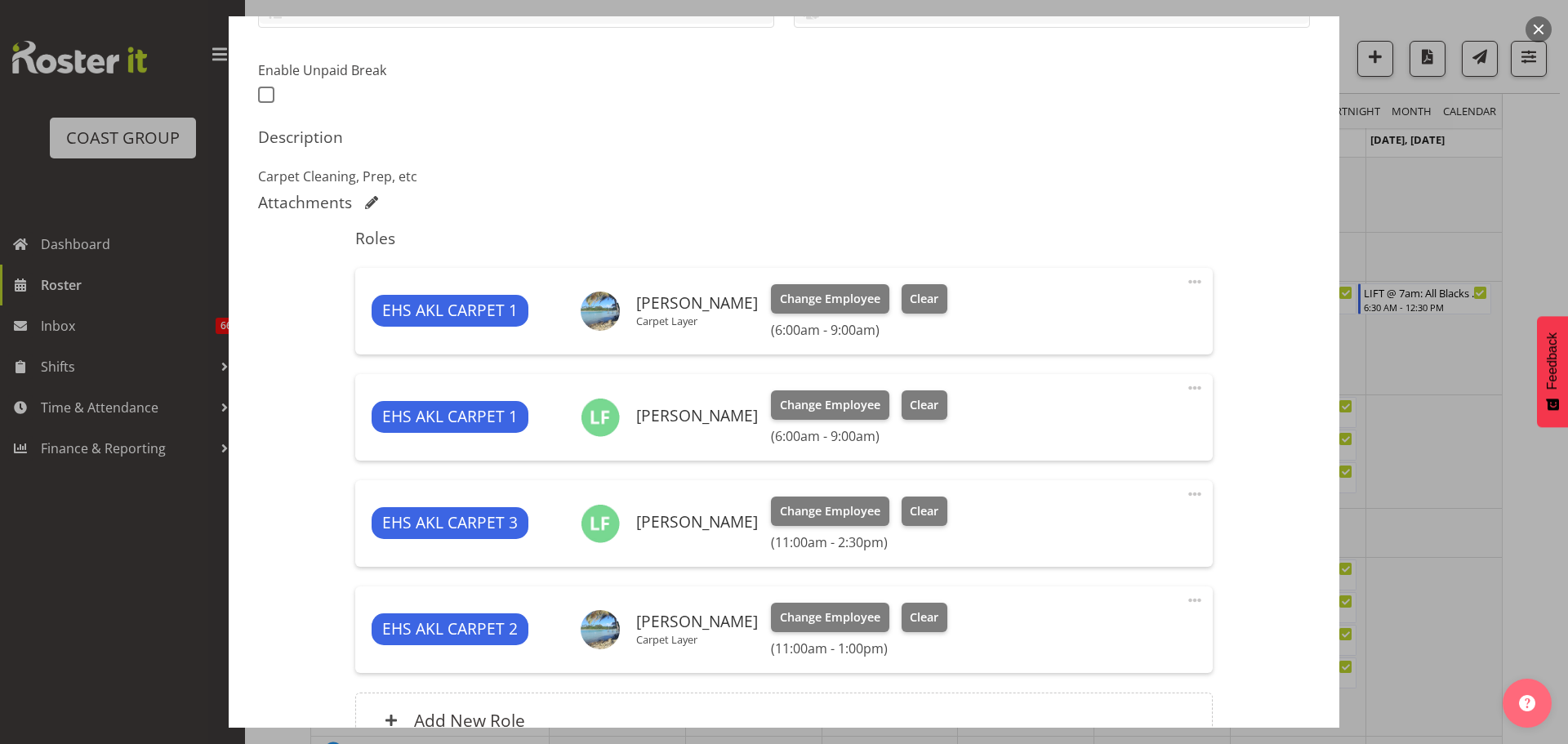
select select "69"
click at [1189, 387] on span at bounding box center [1193, 388] width 19 height 19
click at [1117, 488] on link "Delete" at bounding box center [1126, 486] width 157 height 29
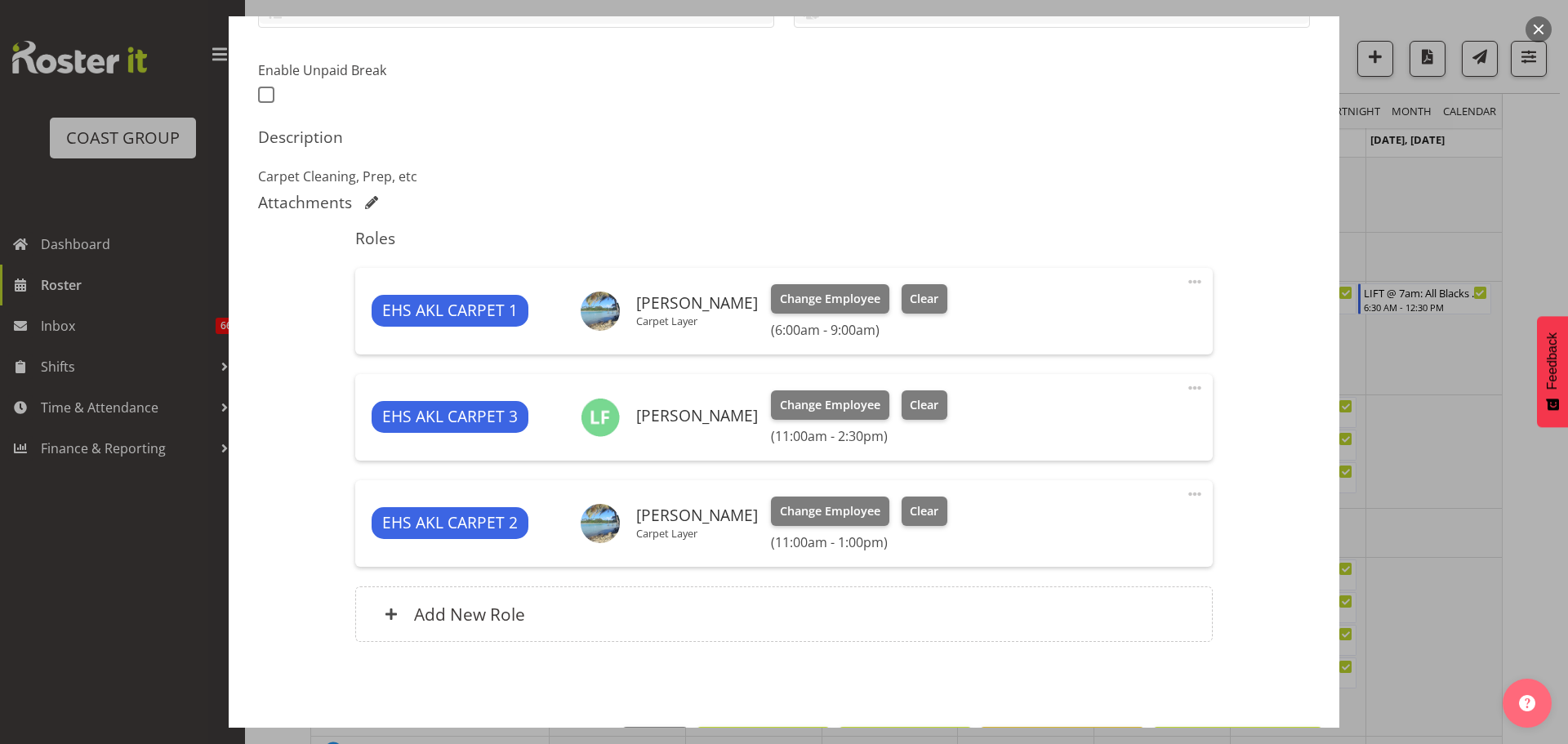
click at [1190, 387] on span at bounding box center [1193, 388] width 19 height 19
click at [1142, 413] on link "Edit" at bounding box center [1126, 427] width 157 height 29
select select "8"
select select "2025"
select select "11"
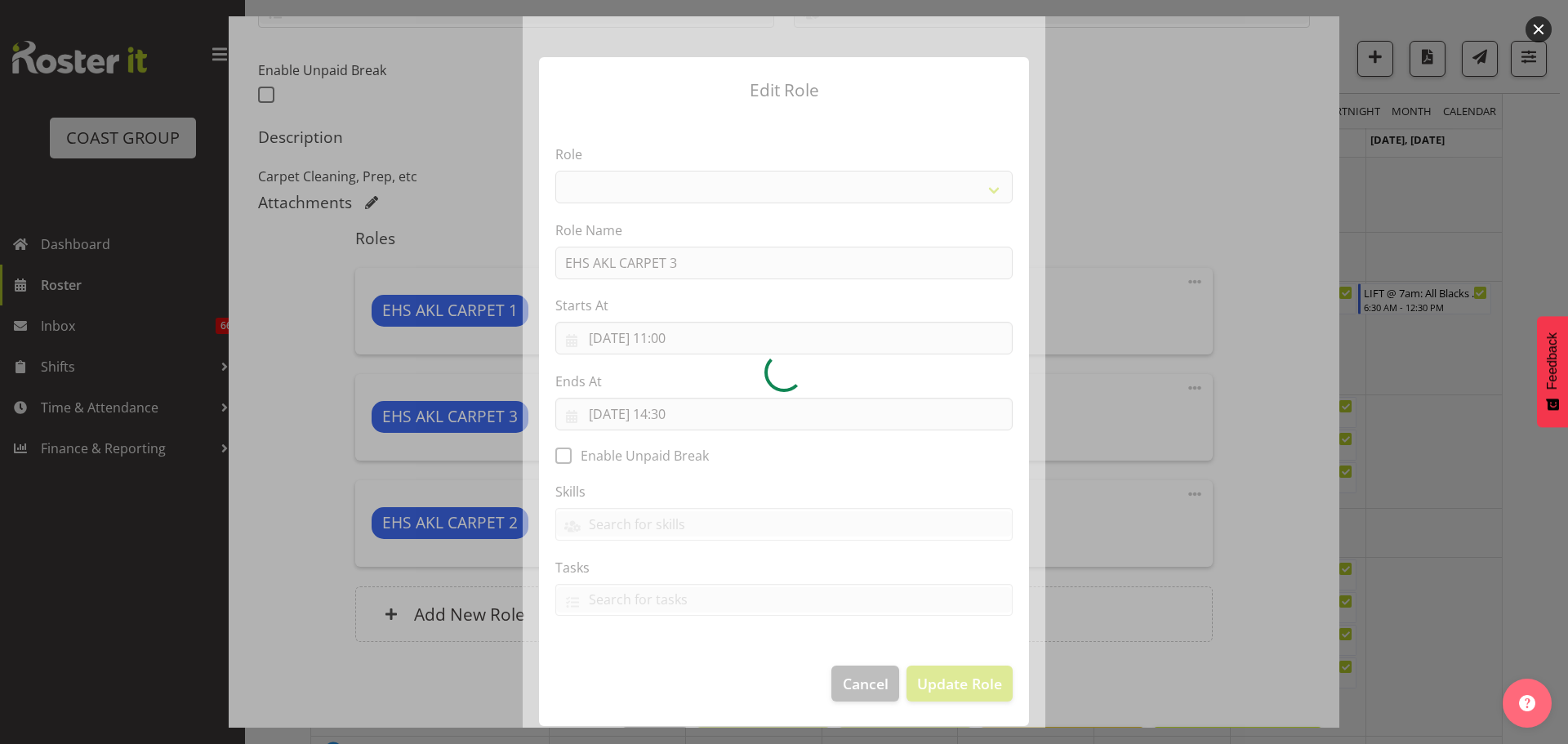
select select "190"
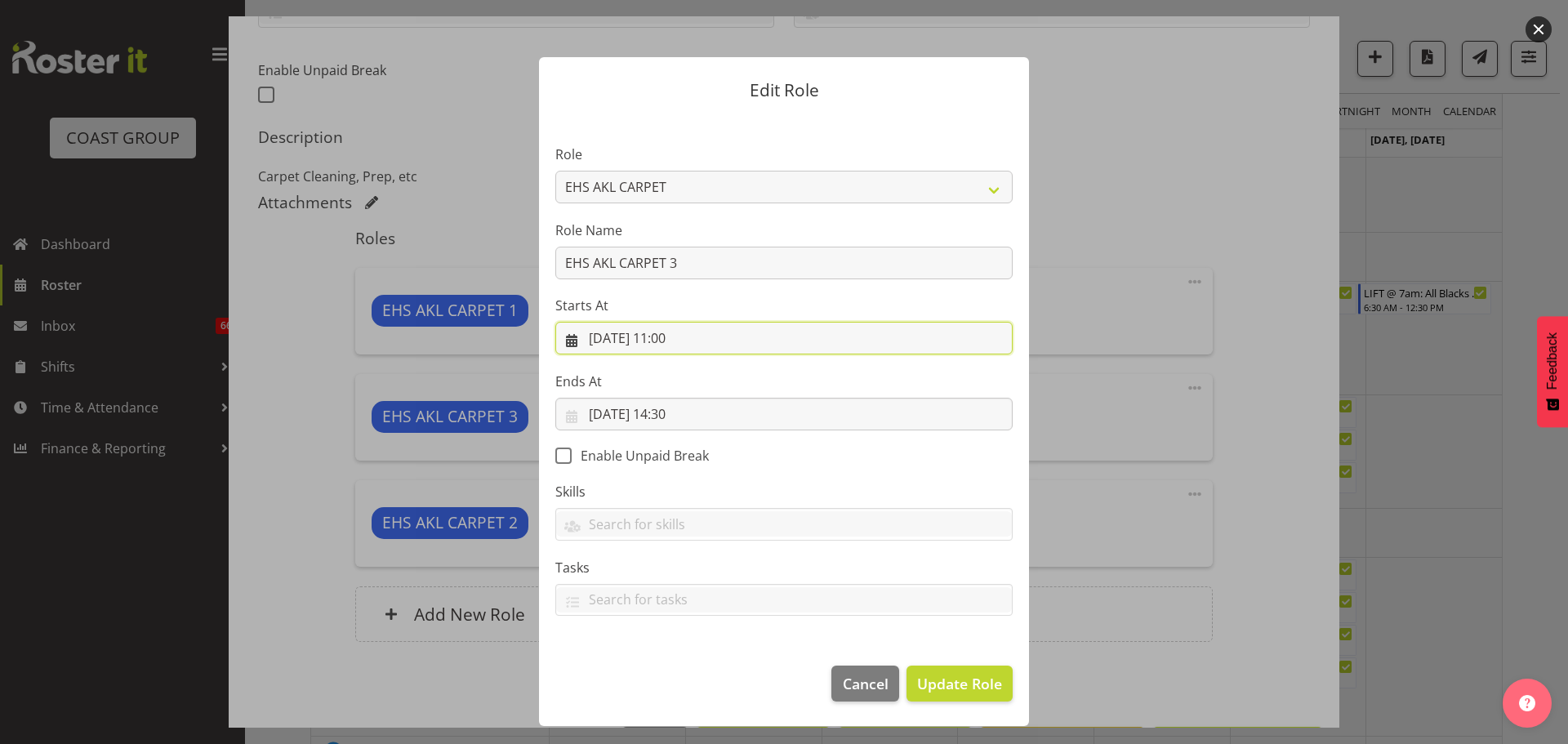
click at [675, 334] on input "[DATE] 11:00" at bounding box center [783, 338] width 457 height 33
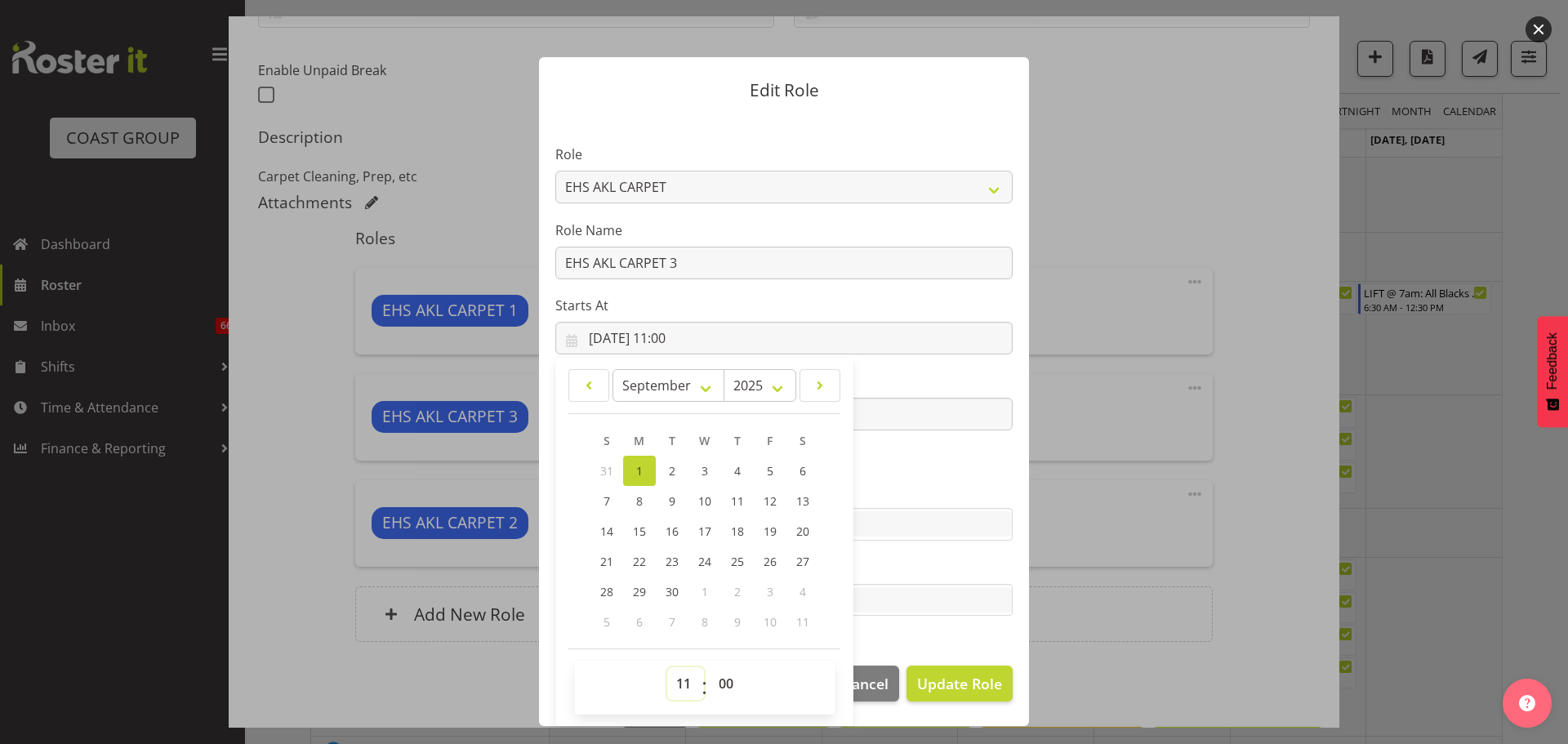
drag, startPoint x: 687, startPoint y: 685, endPoint x: 687, endPoint y: 670, distance: 15.0
click at [687, 685] on select "00 01 02 03 04 05 06 07 08 09 10 11 12 13 14 15 16 17 18 19 20 21 22 23" at bounding box center [685, 684] width 37 height 33
select select "6"
click at [667, 667] on select "00 01 02 03 04 05 06 07 08 09 10 11 12 13 14 15 16 17 18 19 20 21 22 23" at bounding box center [685, 684] width 37 height 33
type input "[DATE] 06:00"
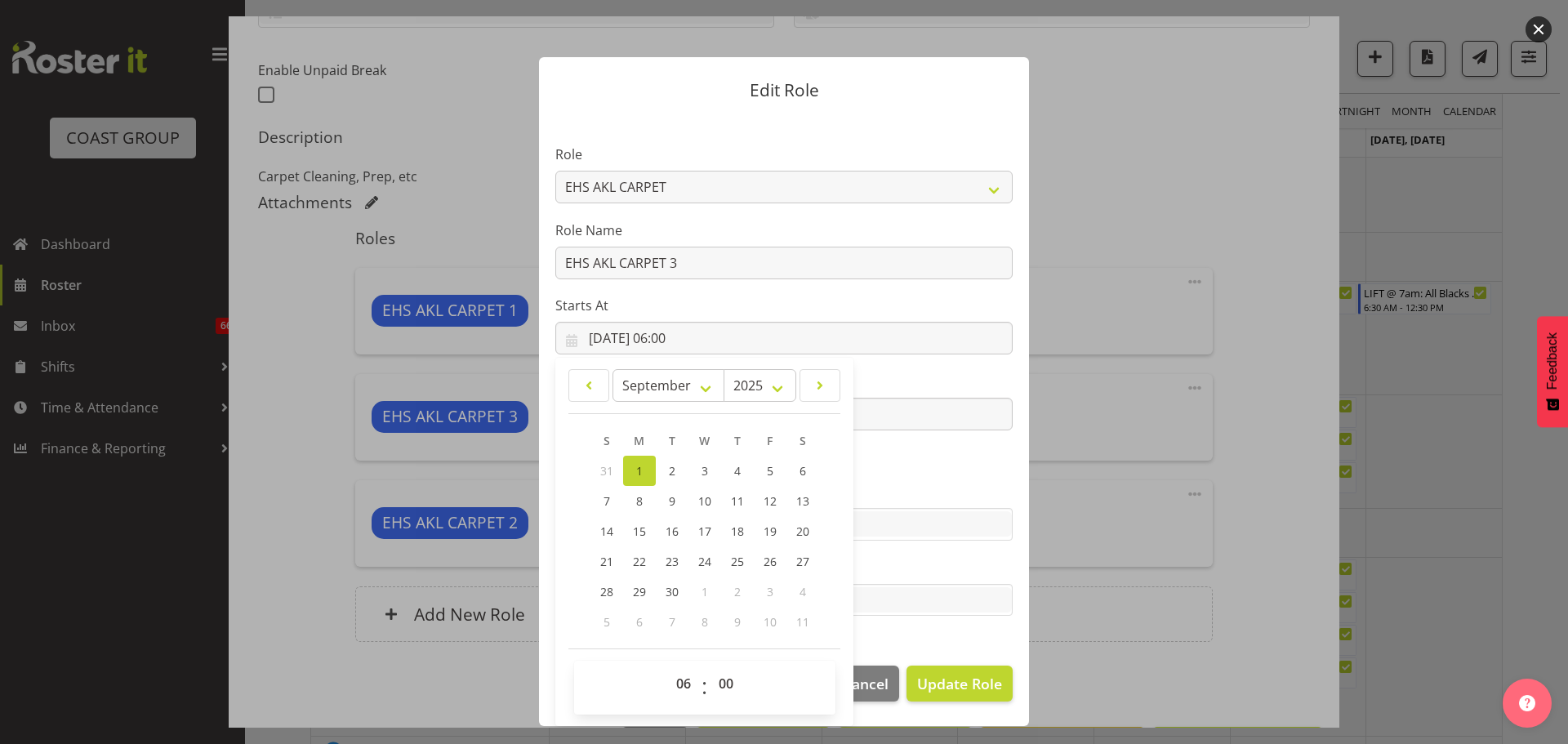
click at [913, 375] on label "Ends At" at bounding box center [783, 381] width 457 height 19
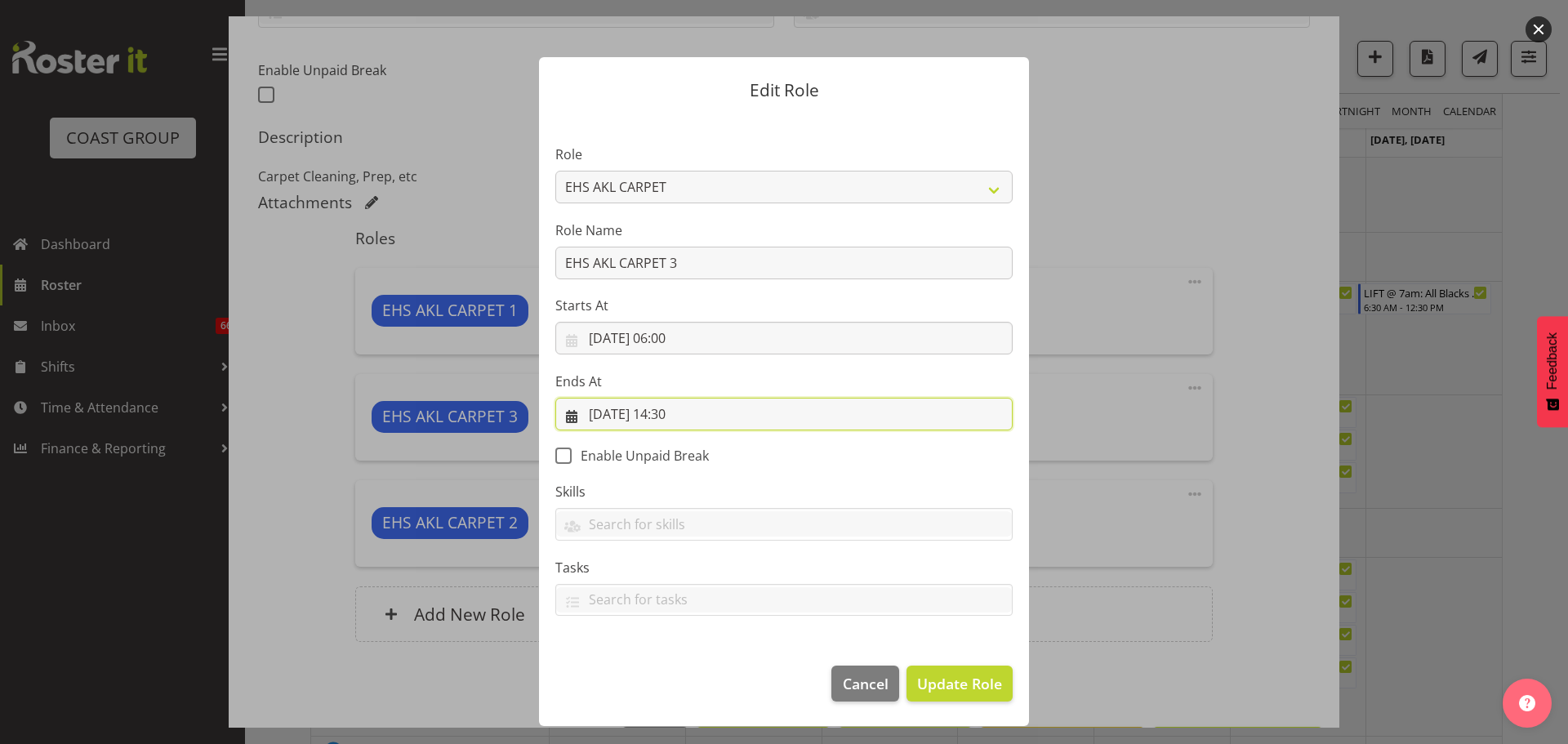
click at [673, 411] on input "[DATE] 14:30" at bounding box center [783, 414] width 457 height 33
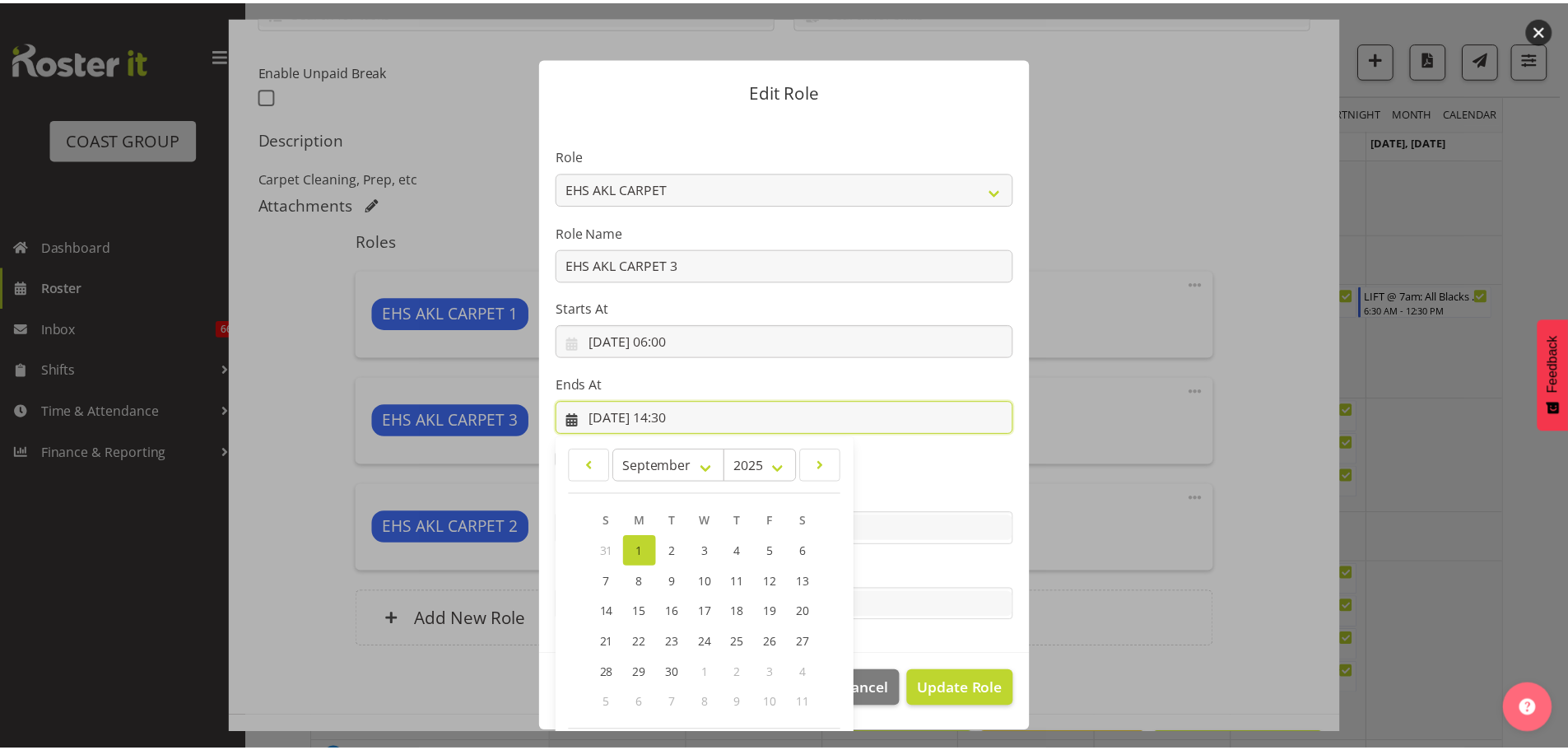
scroll to position [75, 0]
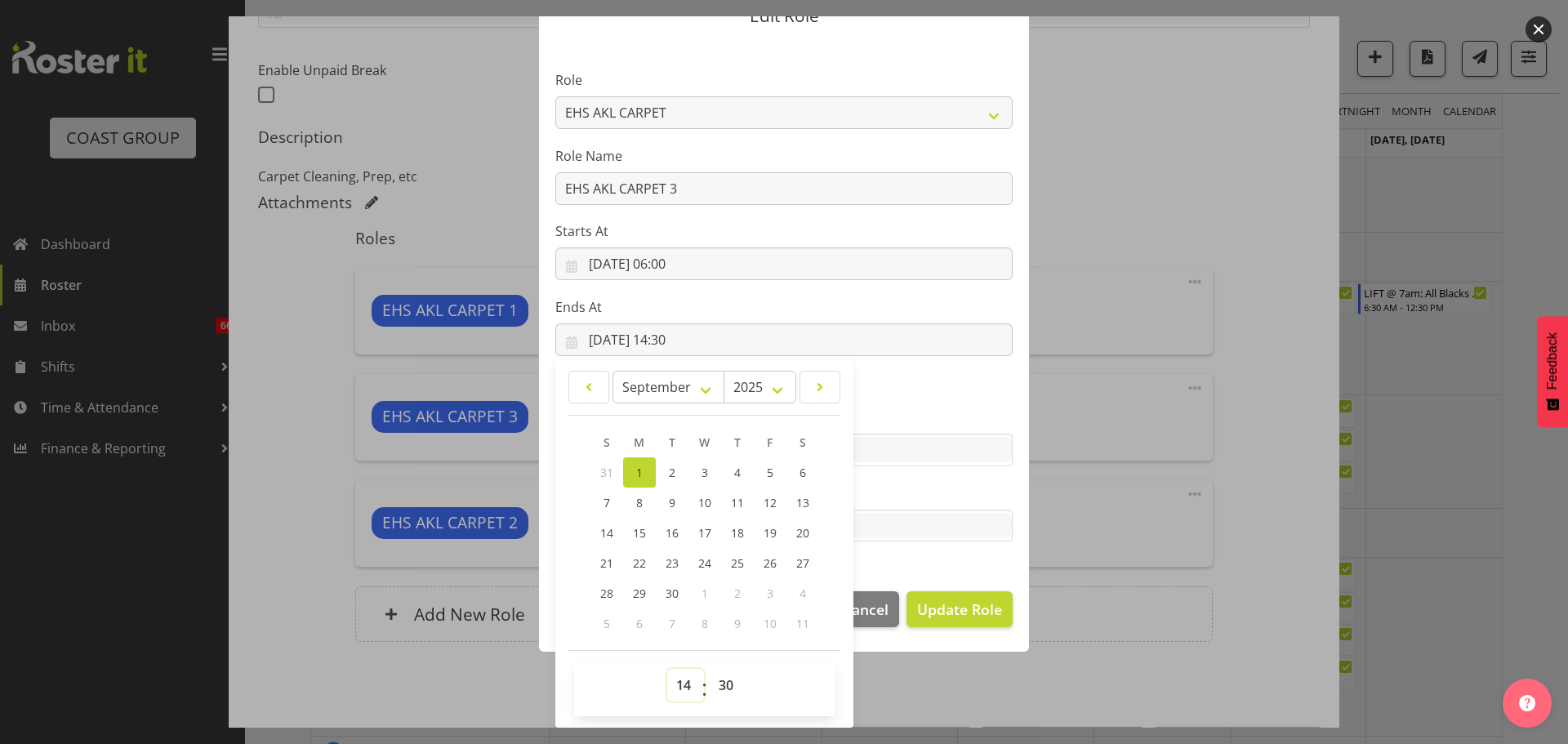
click at [671, 693] on select "00 01 02 03 04 05 06 07 08 09 10 11 12 13 14 15 16 17 18 19 20 21 22 23" at bounding box center [685, 685] width 37 height 33
select select "12"
click at [667, 669] on select "00 01 02 03 04 05 06 07 08 09 10 11 12 13 14 15 16 17 18 19 20 21 22 23" at bounding box center [685, 685] width 37 height 33
type input "[DATE] 12:30"
click at [966, 612] on span "Update Role" at bounding box center [959, 608] width 85 height 21
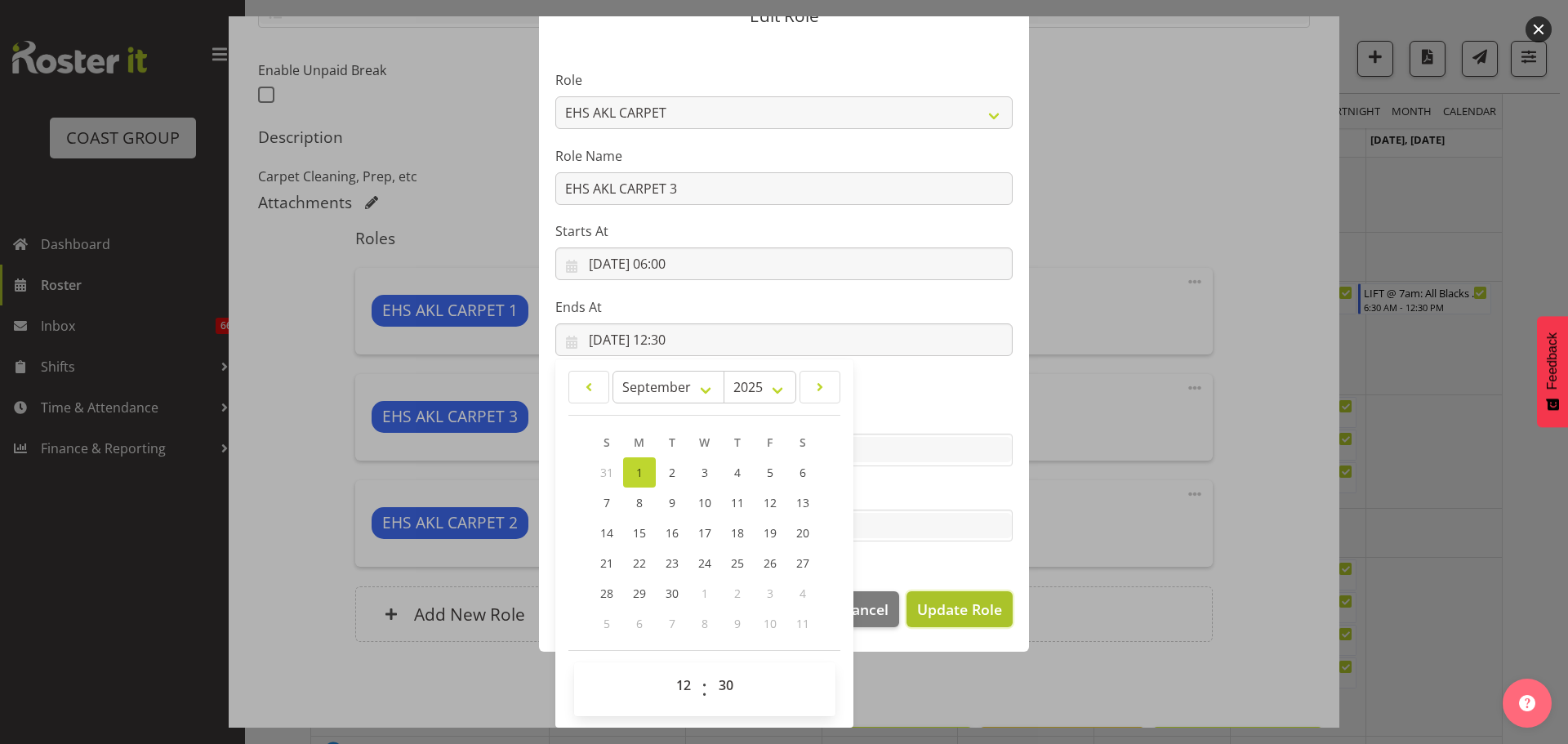
select select
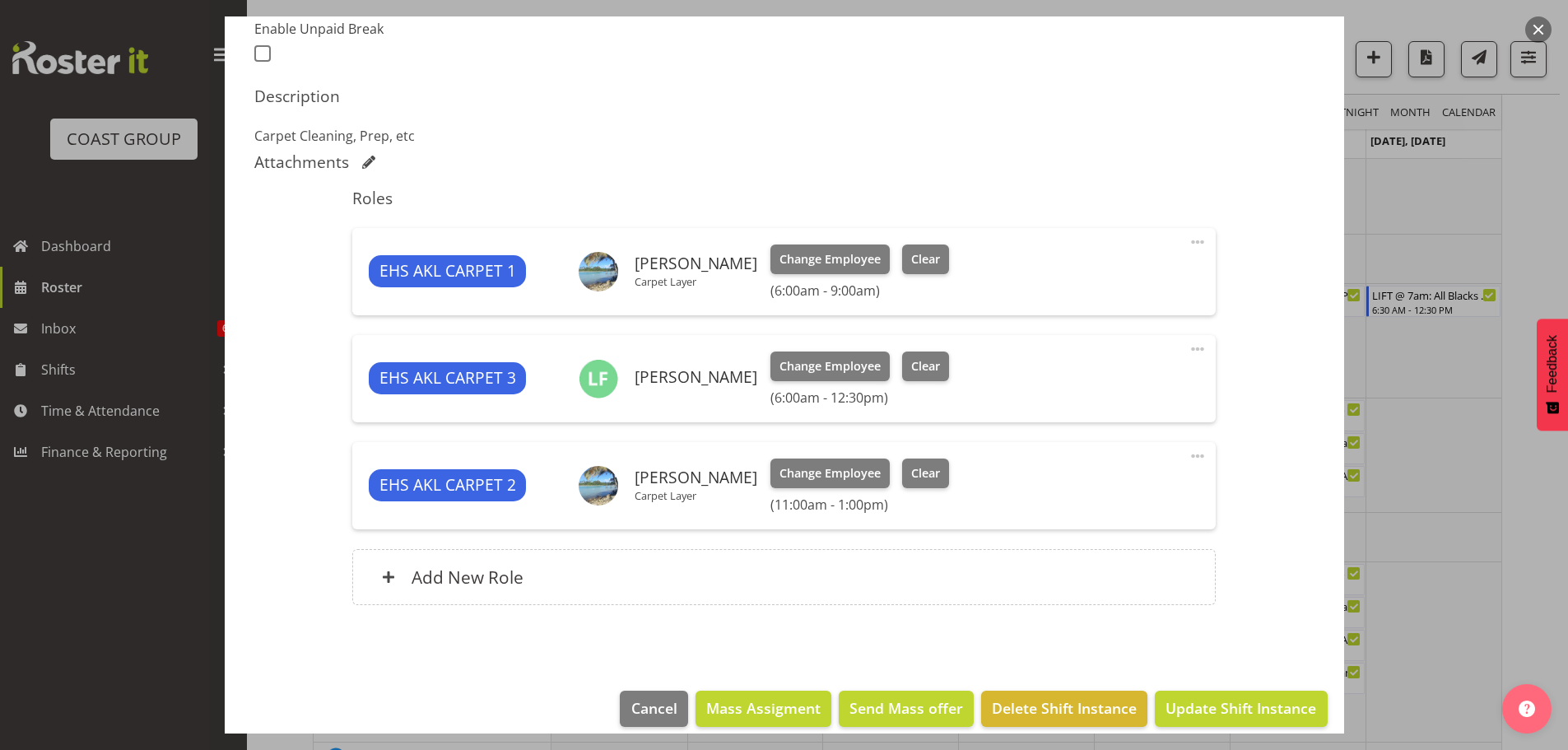
scroll to position [472, 0]
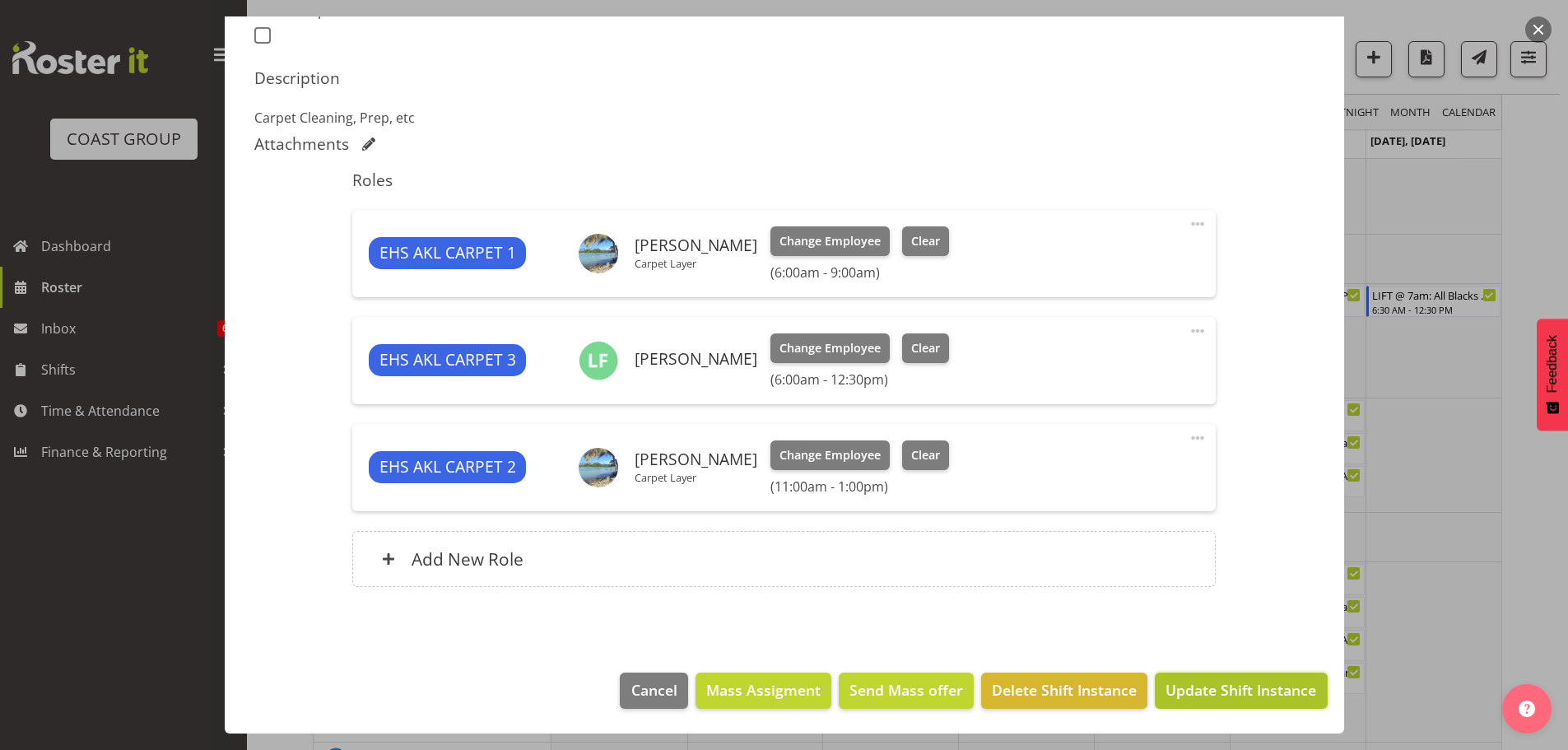
click at [1231, 690] on span "Update Shift Instance" at bounding box center [1240, 689] width 151 height 21
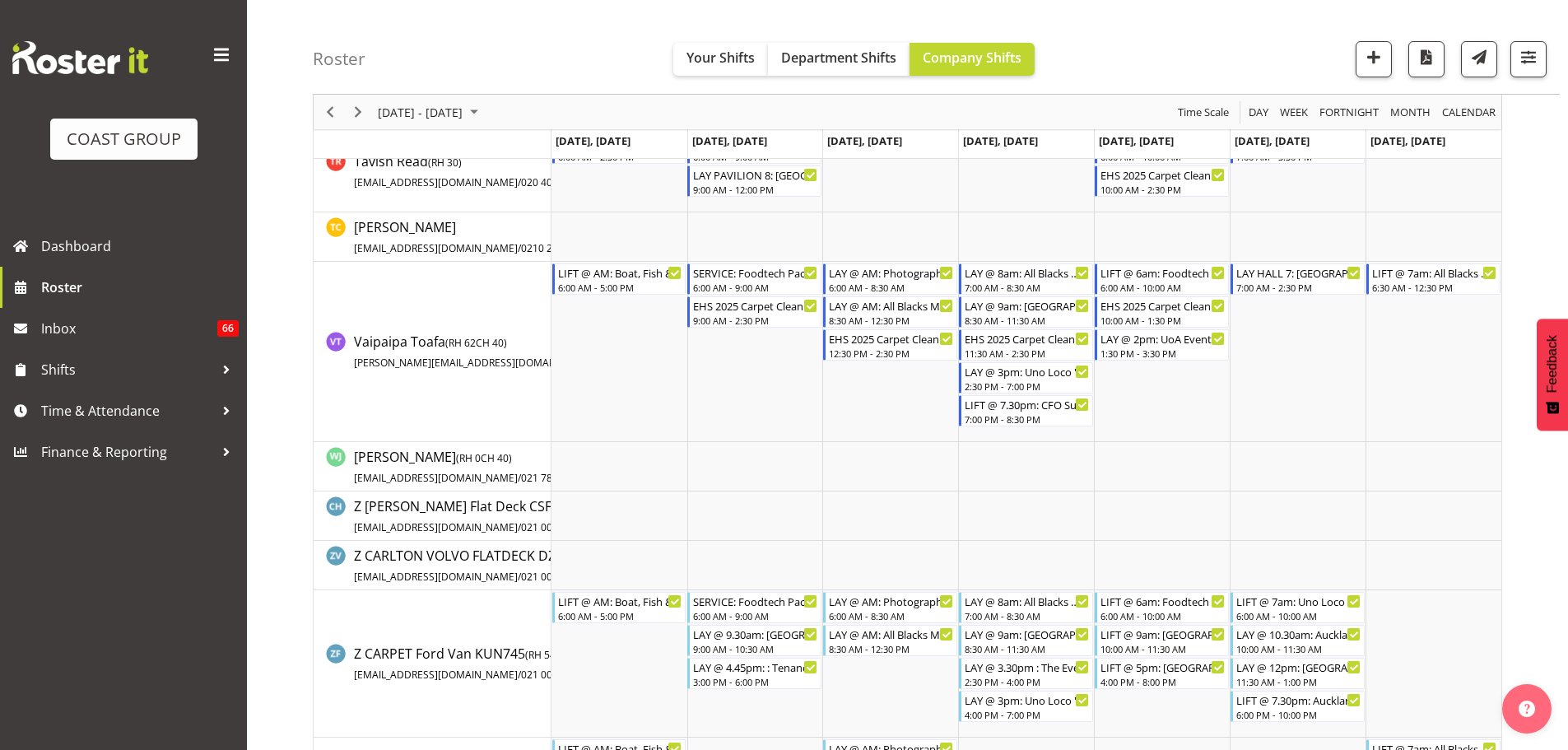
scroll to position [1647, 0]
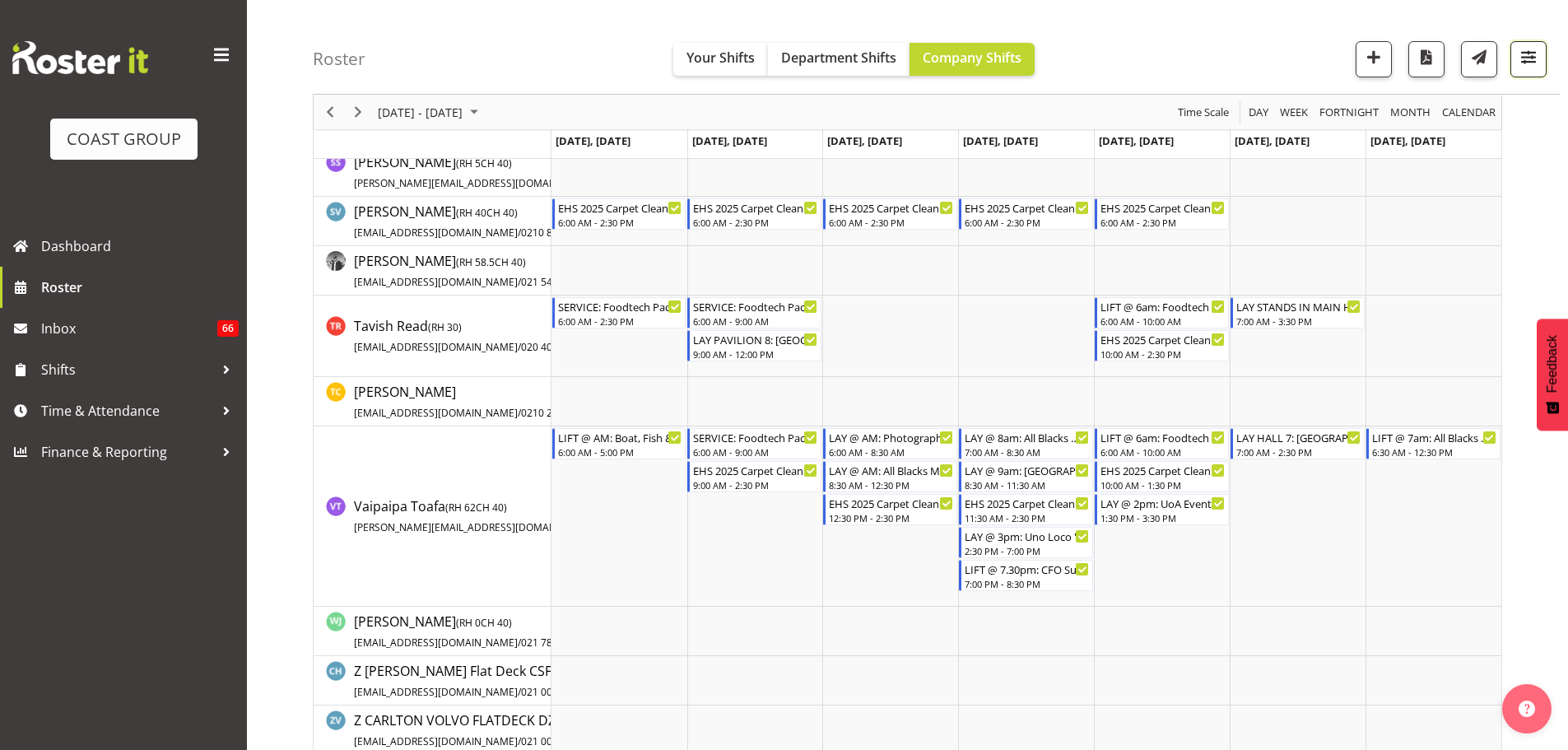
click at [1538, 56] on span "button" at bounding box center [1528, 56] width 21 height 21
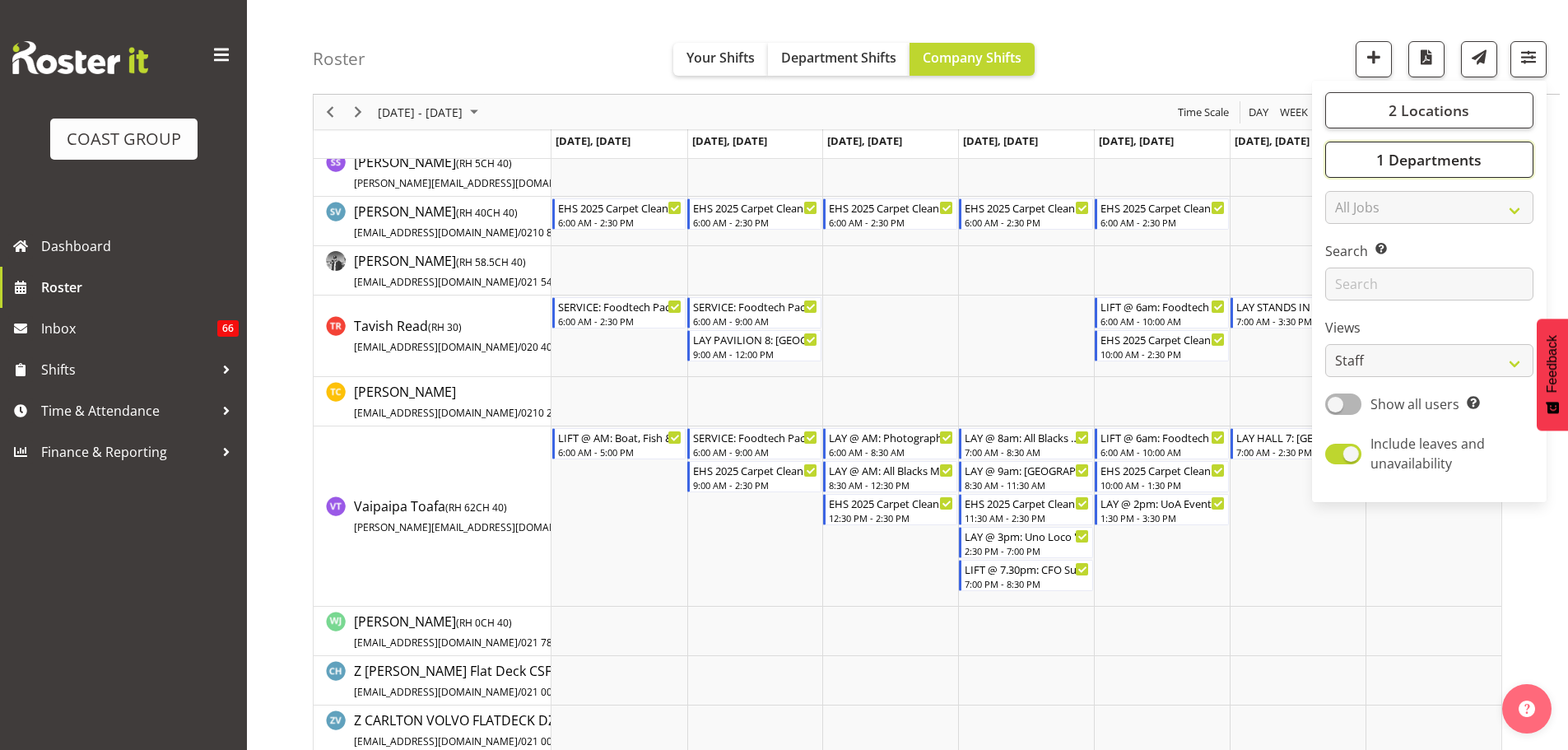
click at [1507, 163] on button "1 Departments" at bounding box center [1429, 159] width 209 height 36
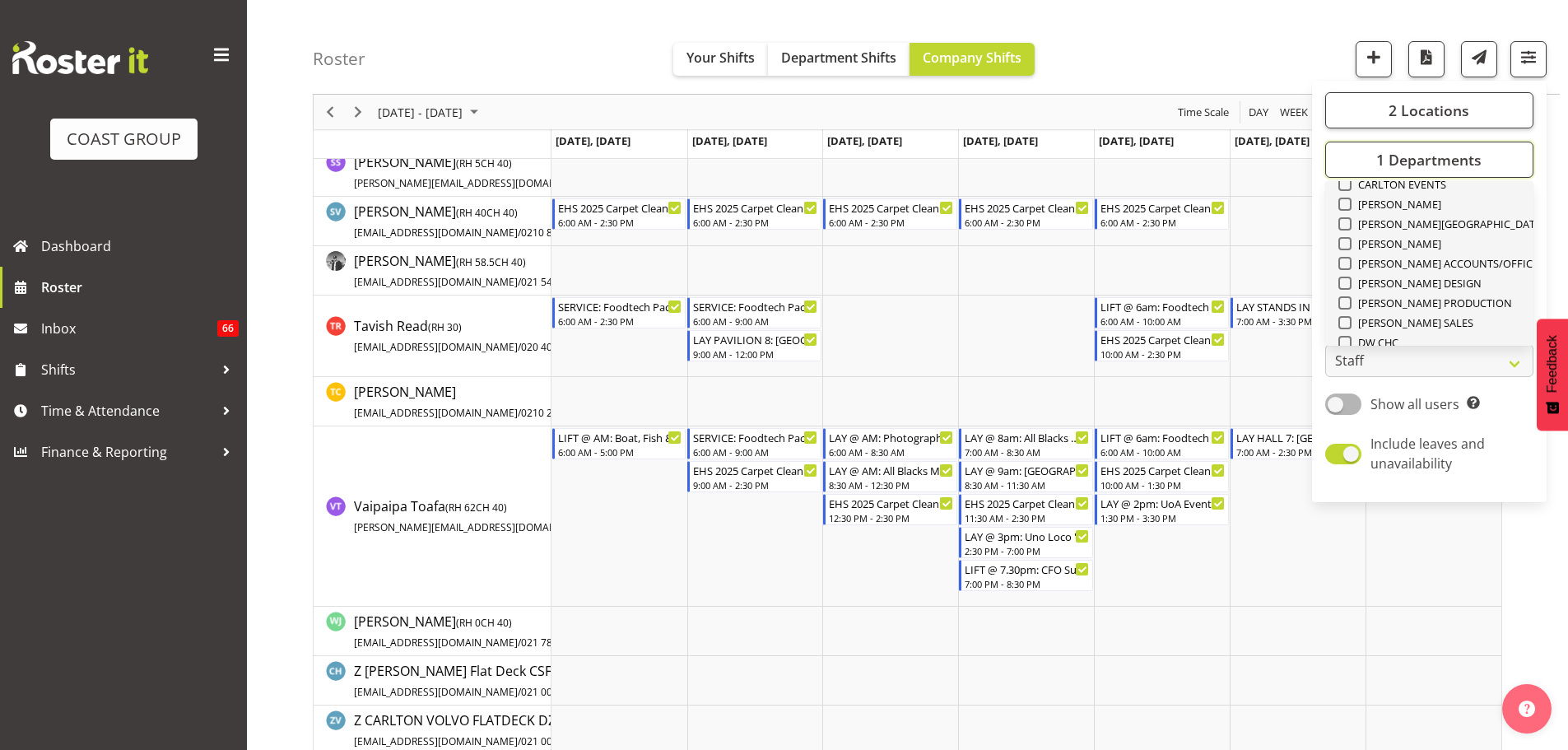
scroll to position [0, 0]
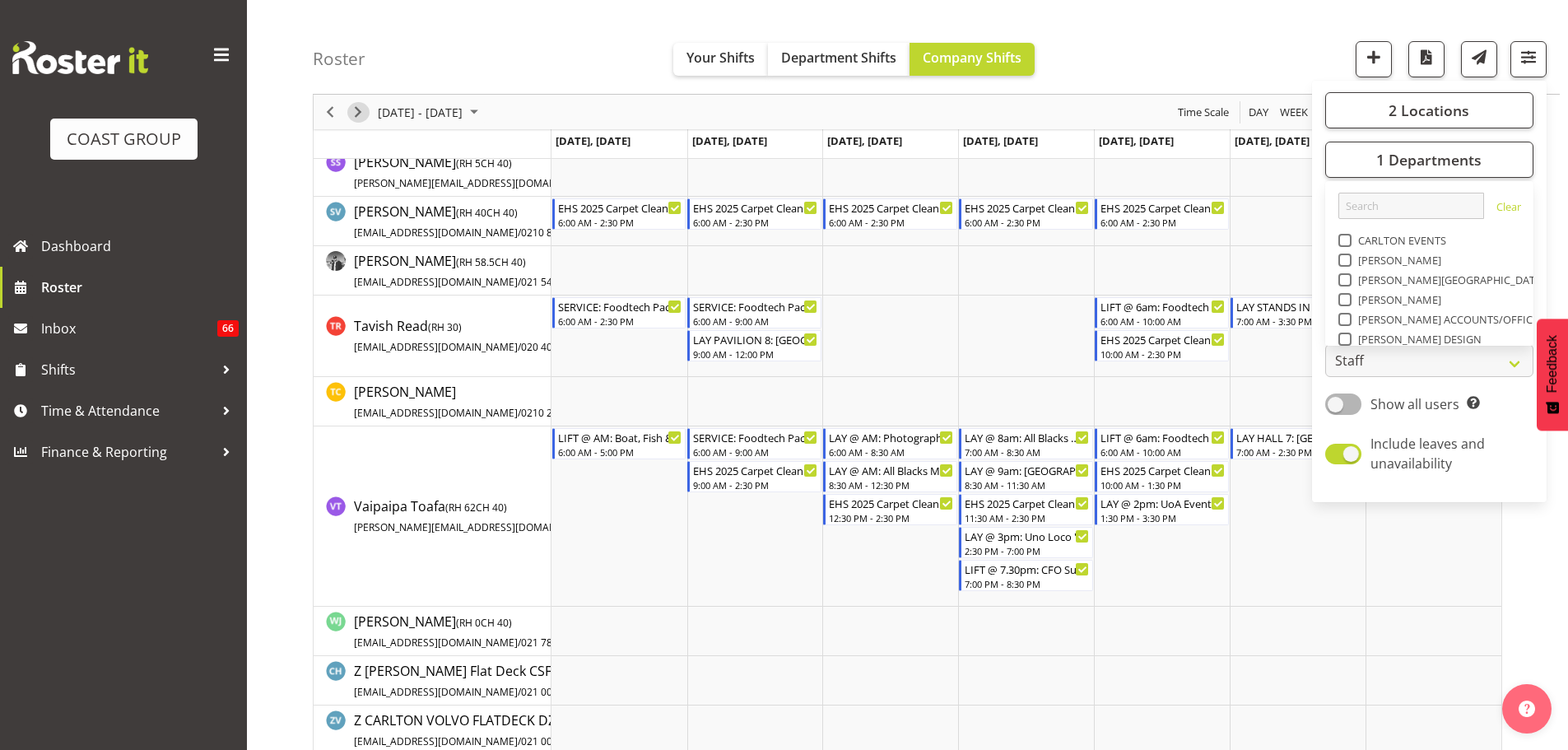
click at [363, 114] on span "Next" at bounding box center [357, 113] width 19 height 20
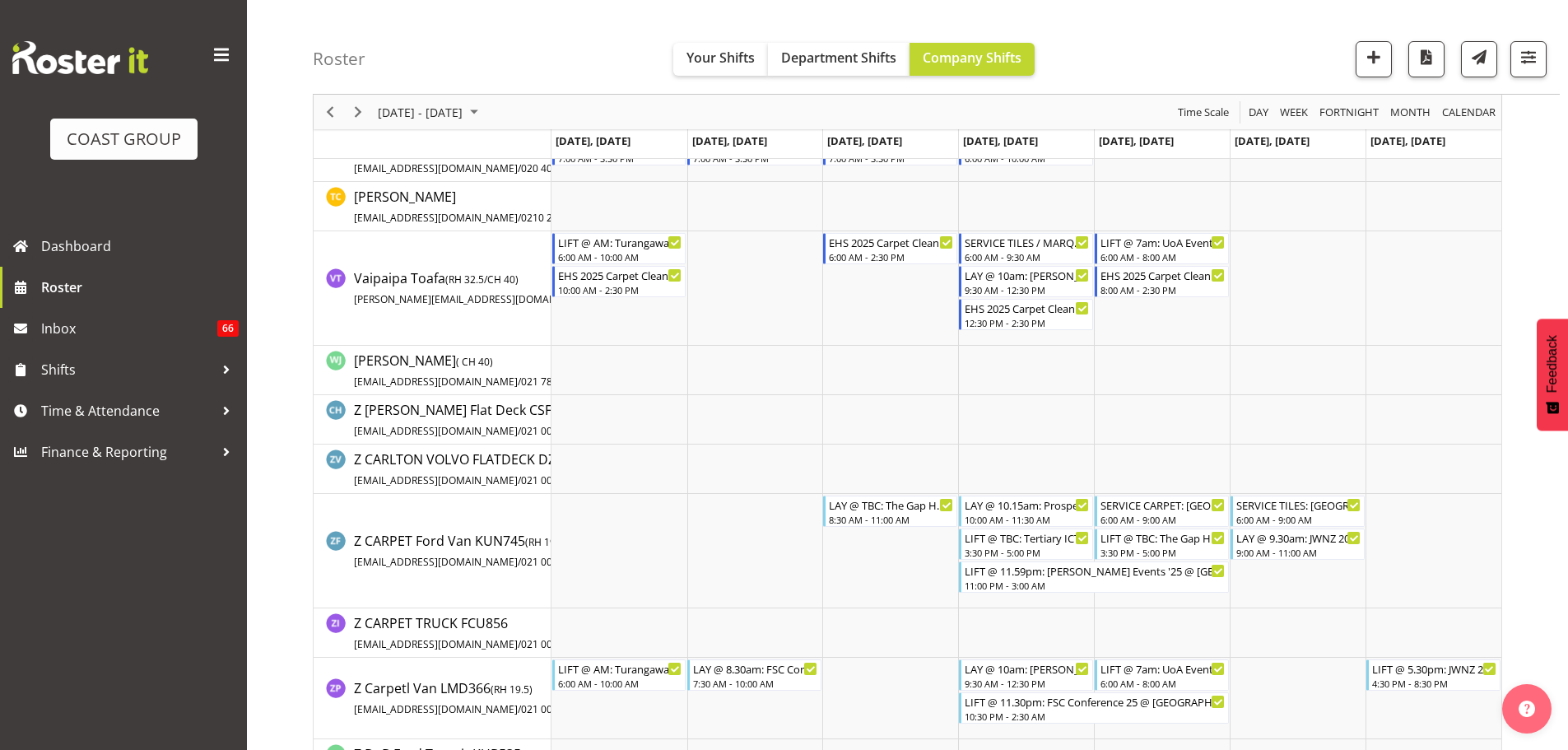
scroll to position [2169, 0]
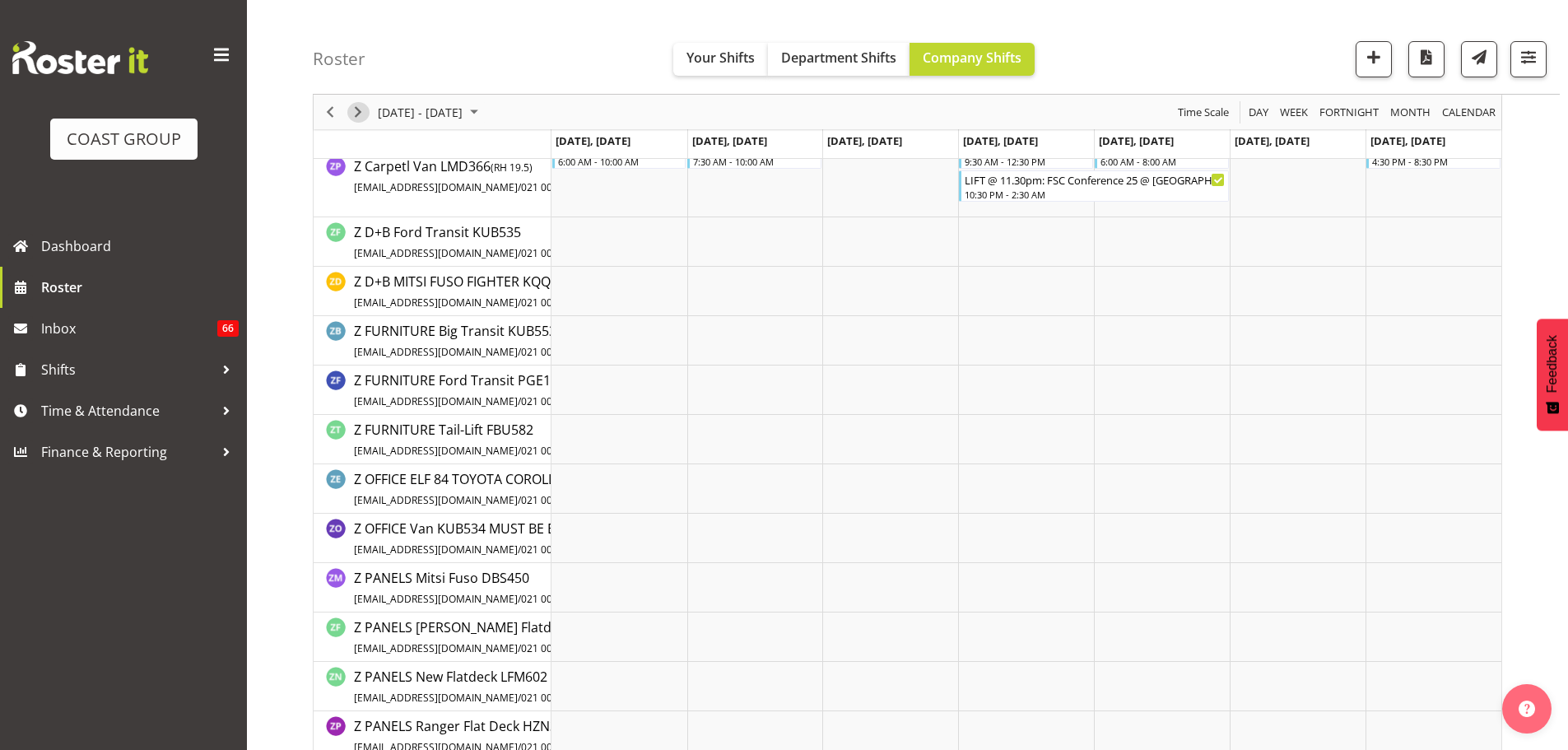
click at [360, 110] on span "Next" at bounding box center [357, 113] width 19 height 20
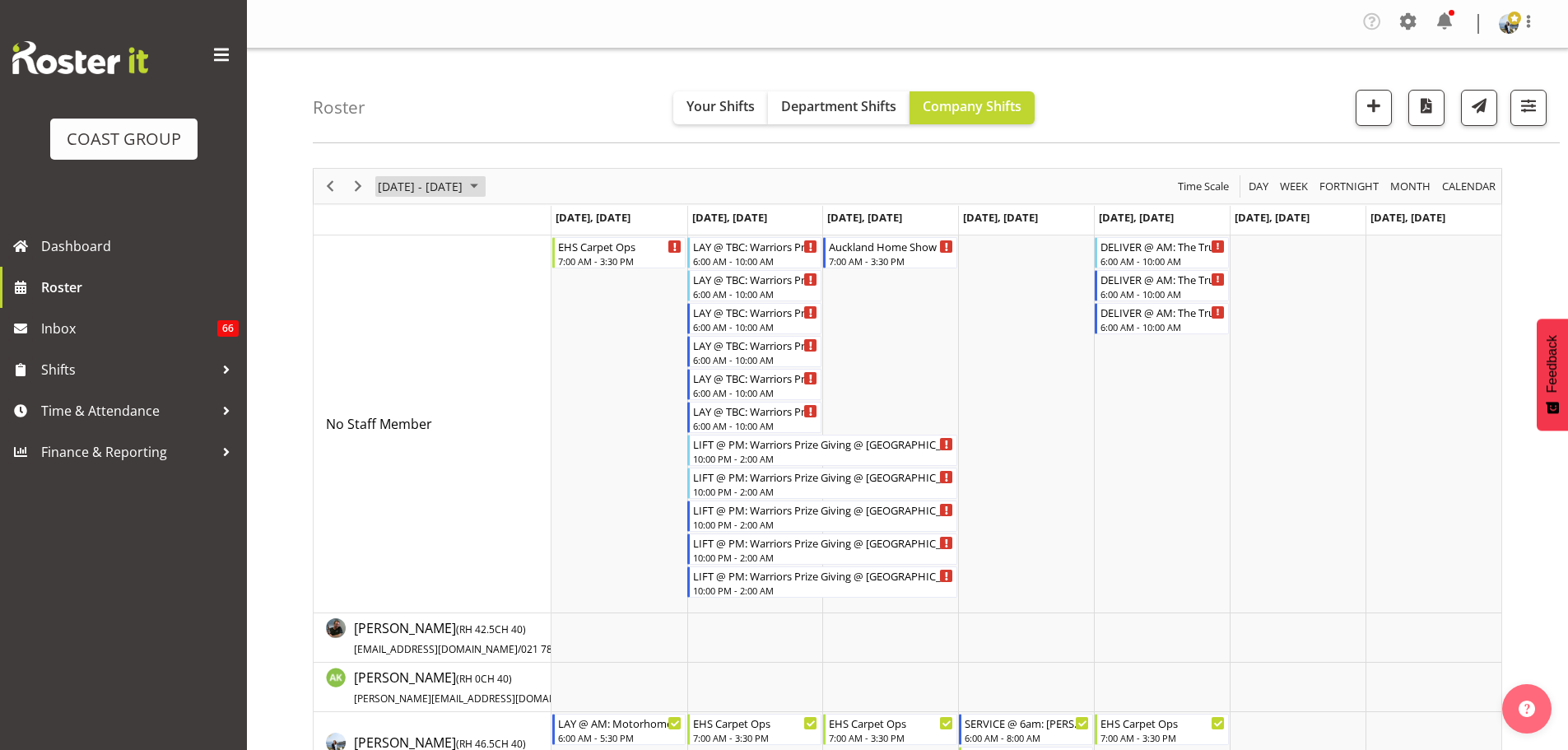
click at [464, 189] on span "[DATE] - [DATE]" at bounding box center [419, 187] width 88 height 20
click at [547, 224] on span "next month" at bounding box center [550, 227] width 29 height 30
click at [497, 281] on span "3" at bounding box center [501, 284] width 25 height 25
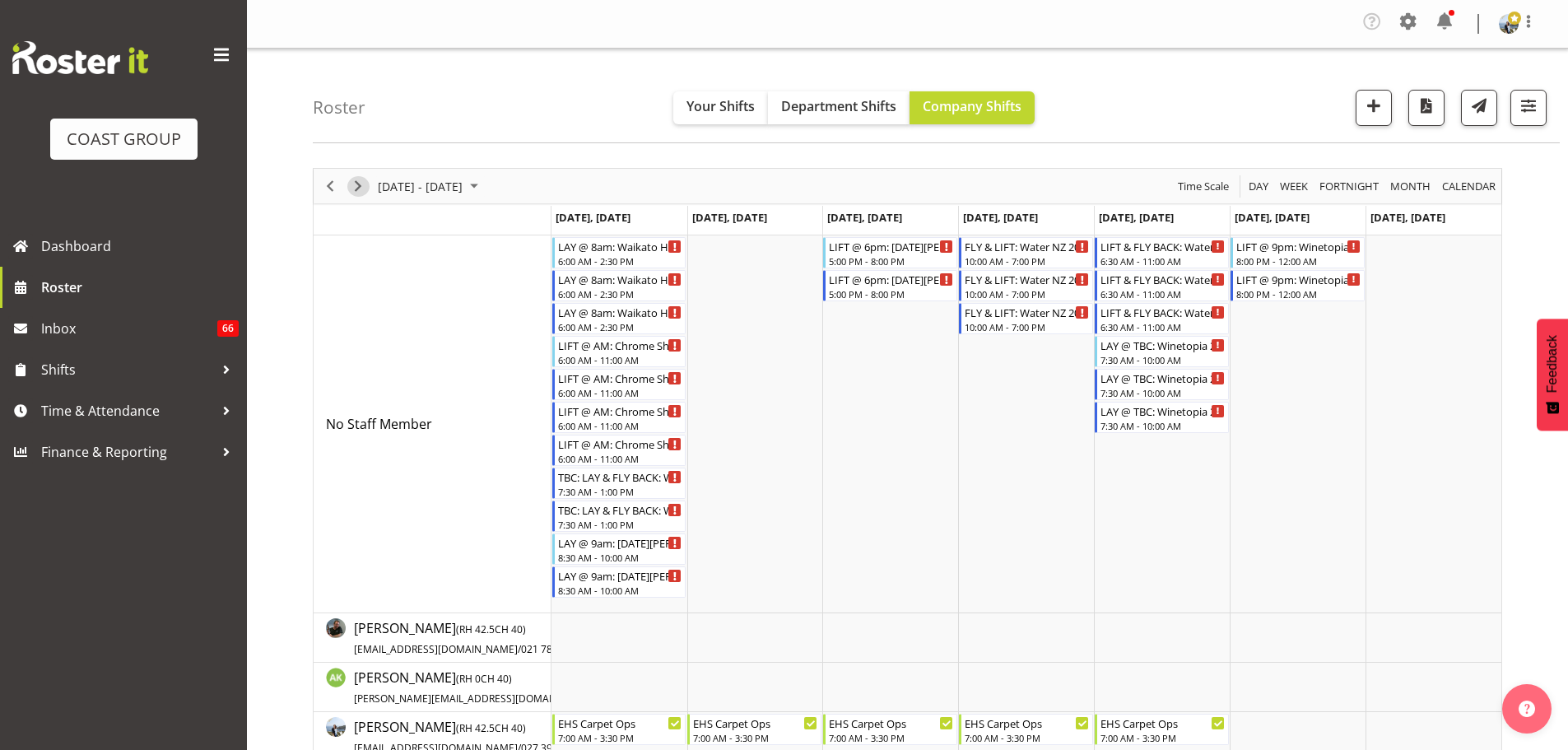
click at [356, 188] on span "Next" at bounding box center [357, 187] width 19 height 20
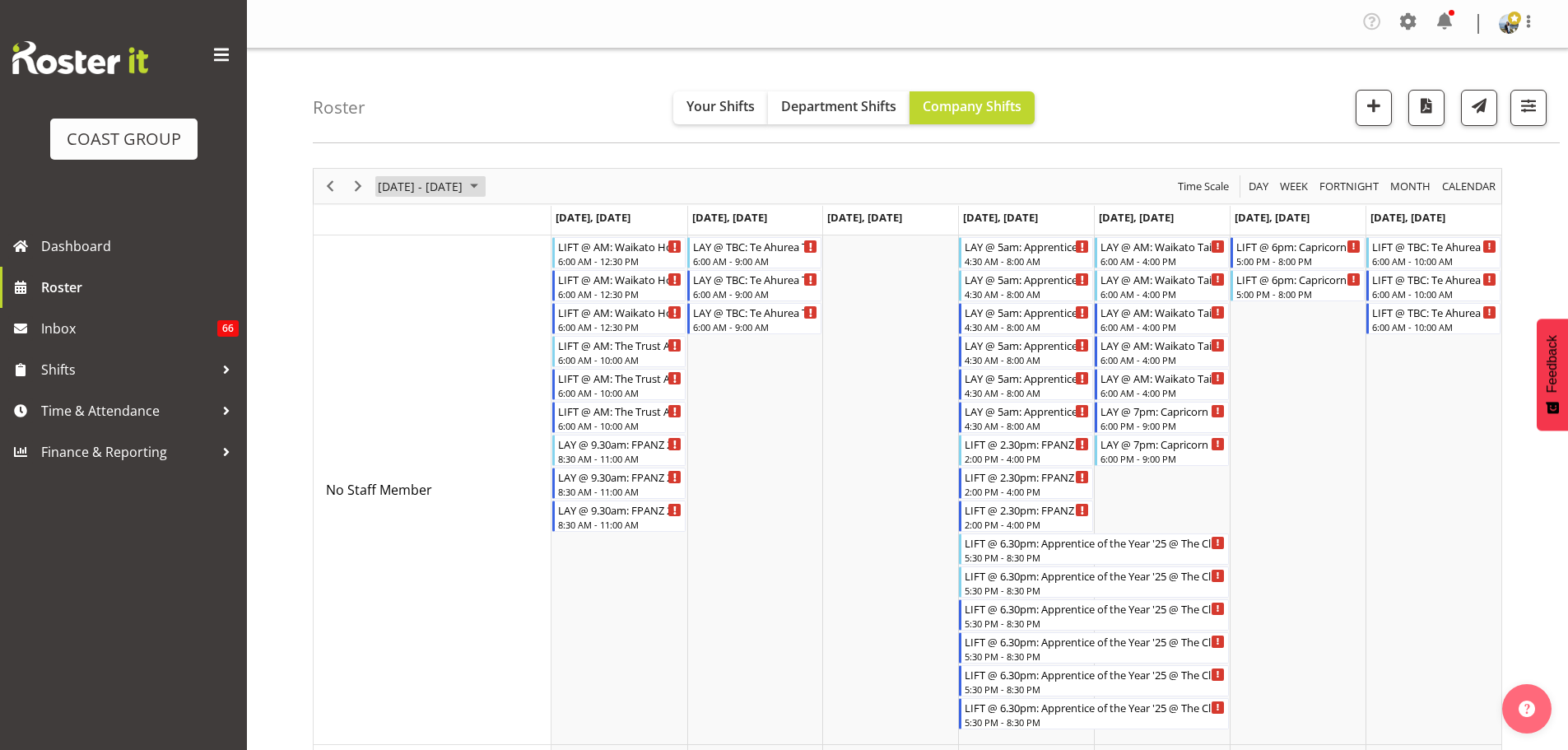
click at [401, 184] on span "[DATE] - [DATE]" at bounding box center [419, 187] width 88 height 20
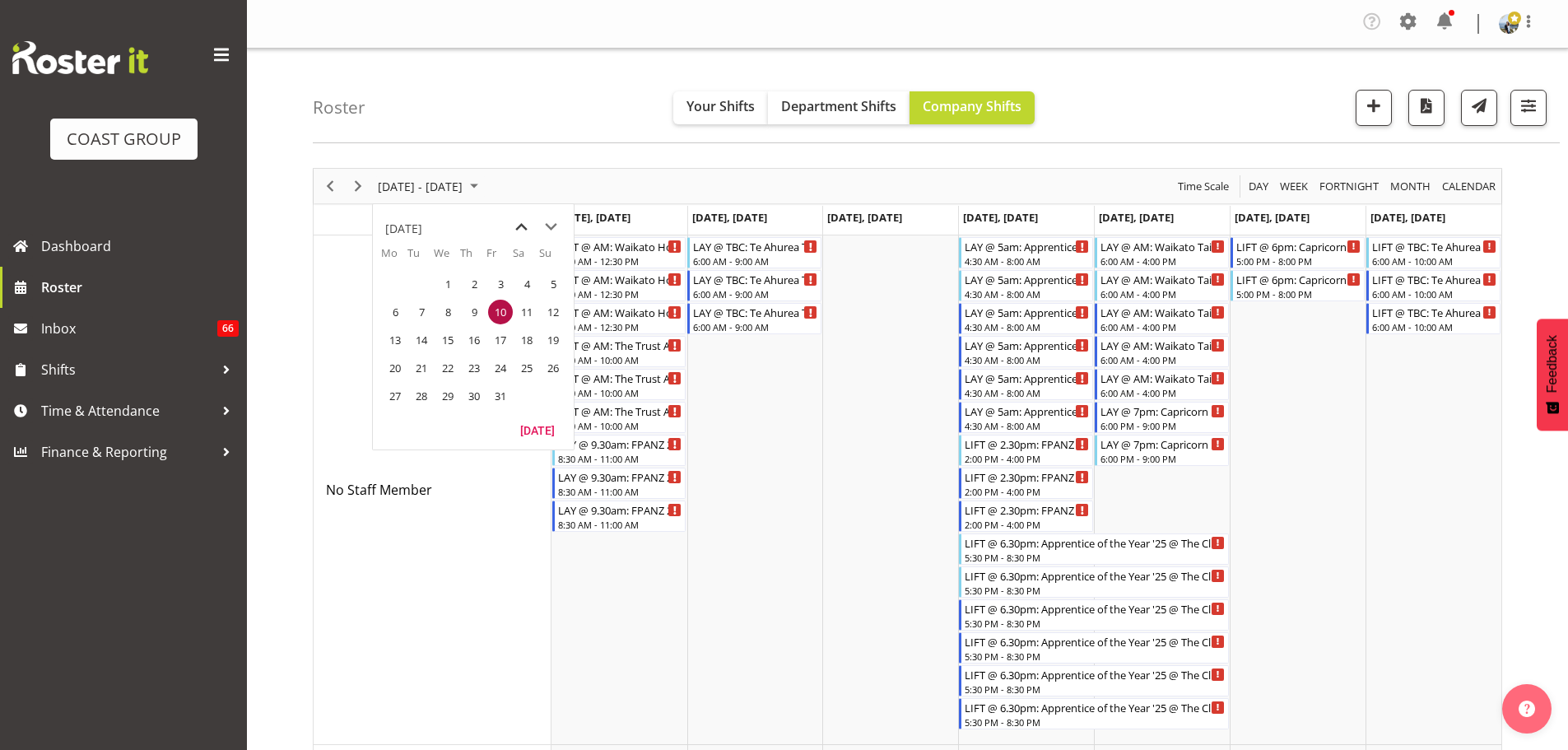
click at [523, 224] on span "previous month" at bounding box center [521, 227] width 29 height 30
click at [452, 345] on span "17" at bounding box center [448, 340] width 25 height 25
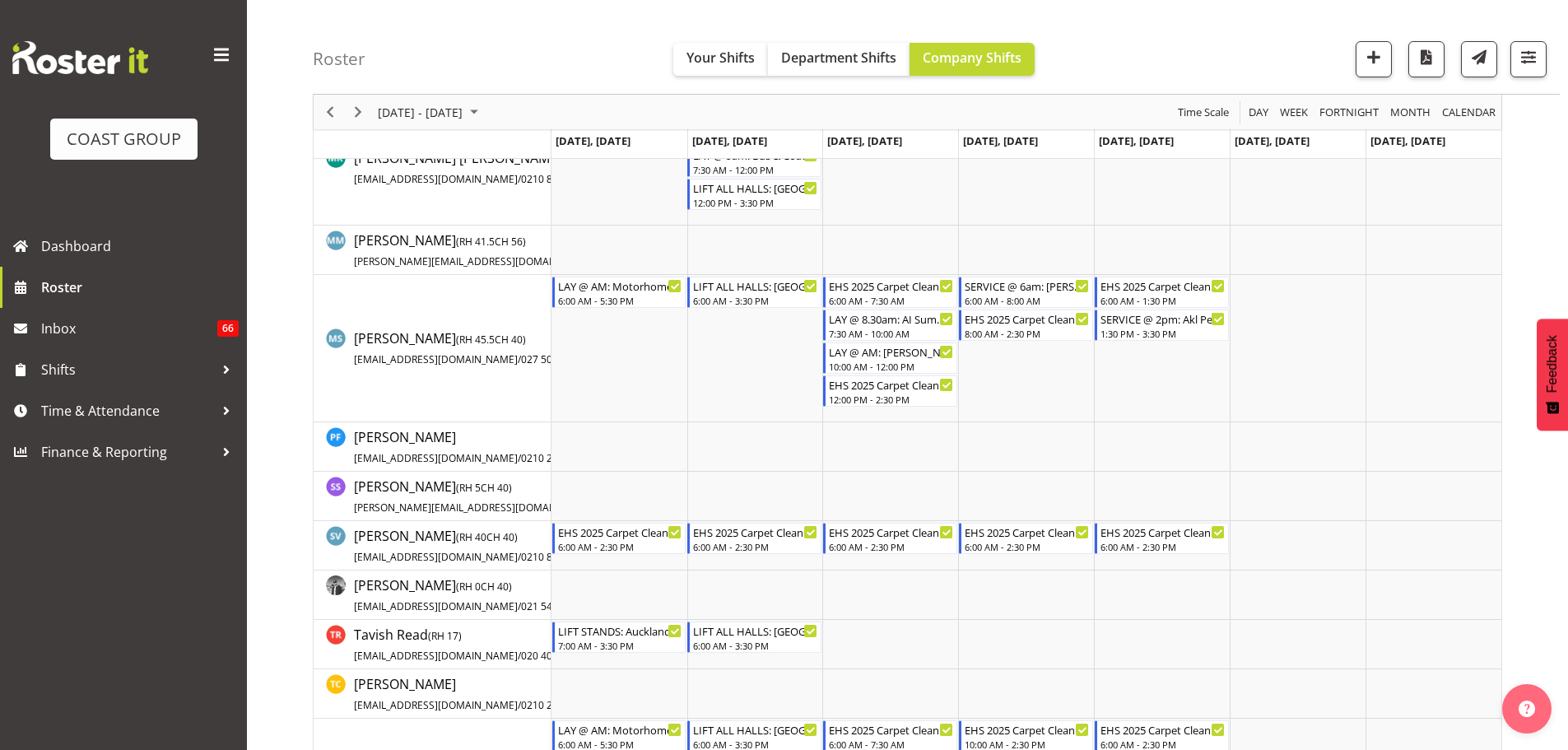
scroll to position [1482, 0]
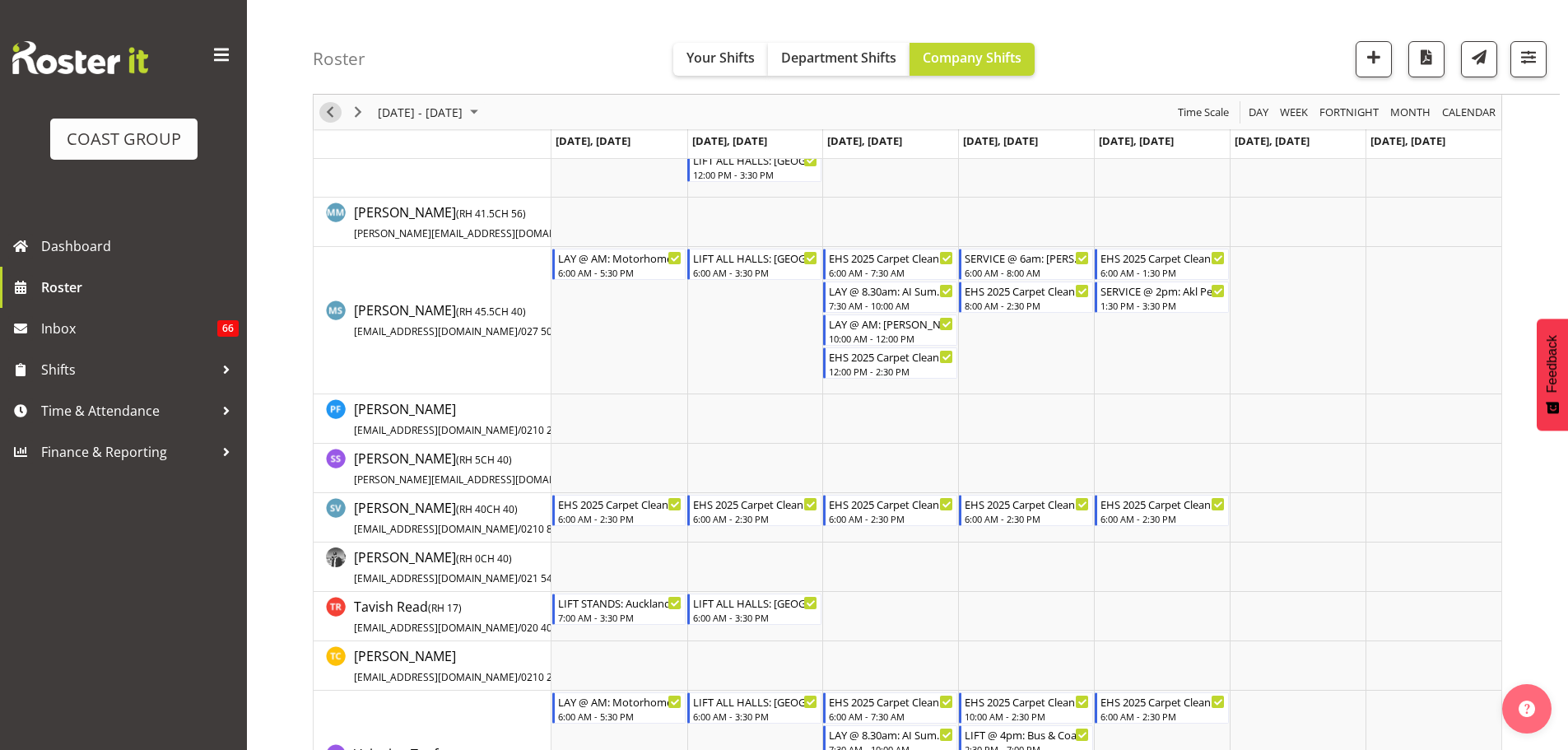
click at [335, 110] on span "Previous" at bounding box center [330, 113] width 19 height 20
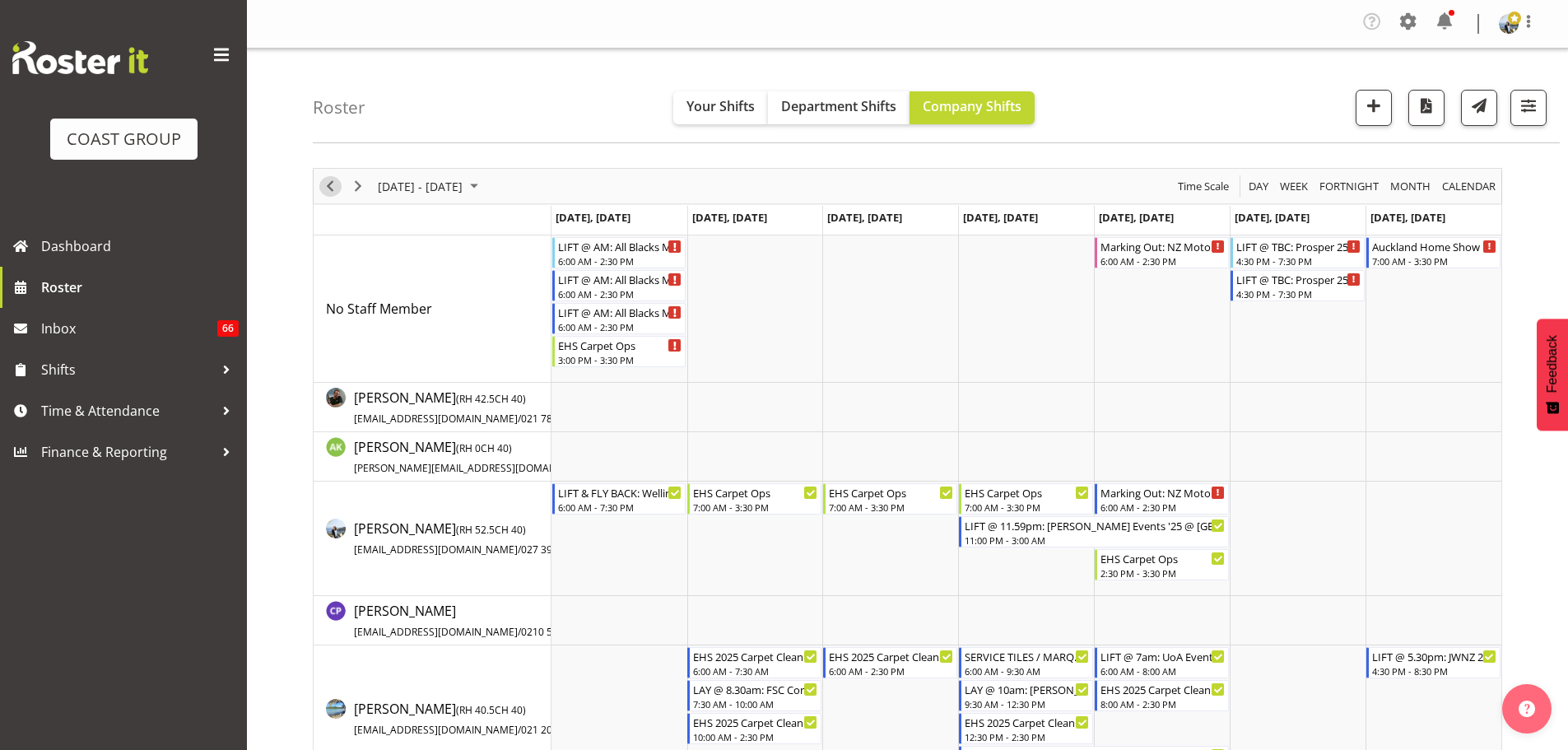
click at [330, 187] on span "Previous" at bounding box center [330, 187] width 19 height 20
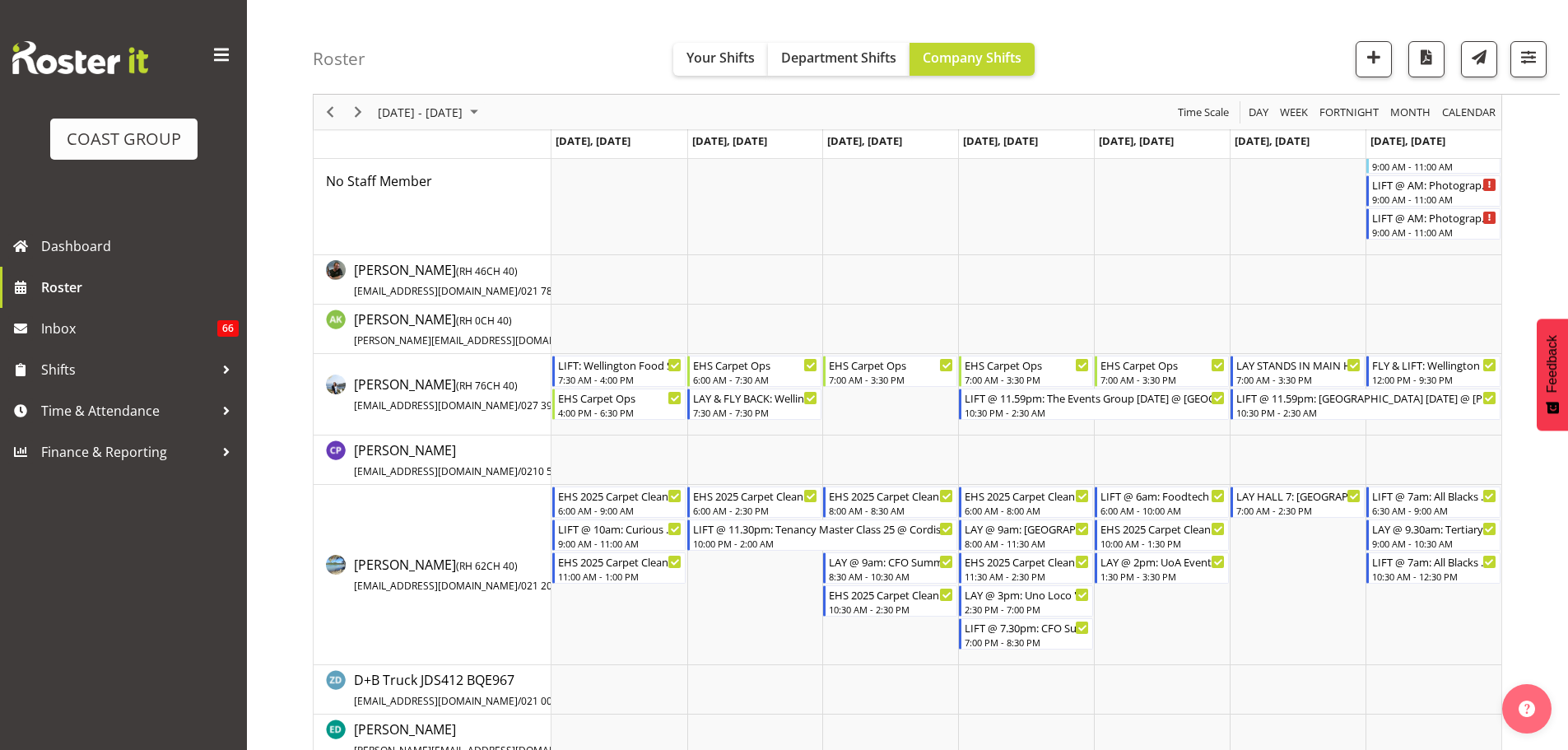
scroll to position [164, 0]
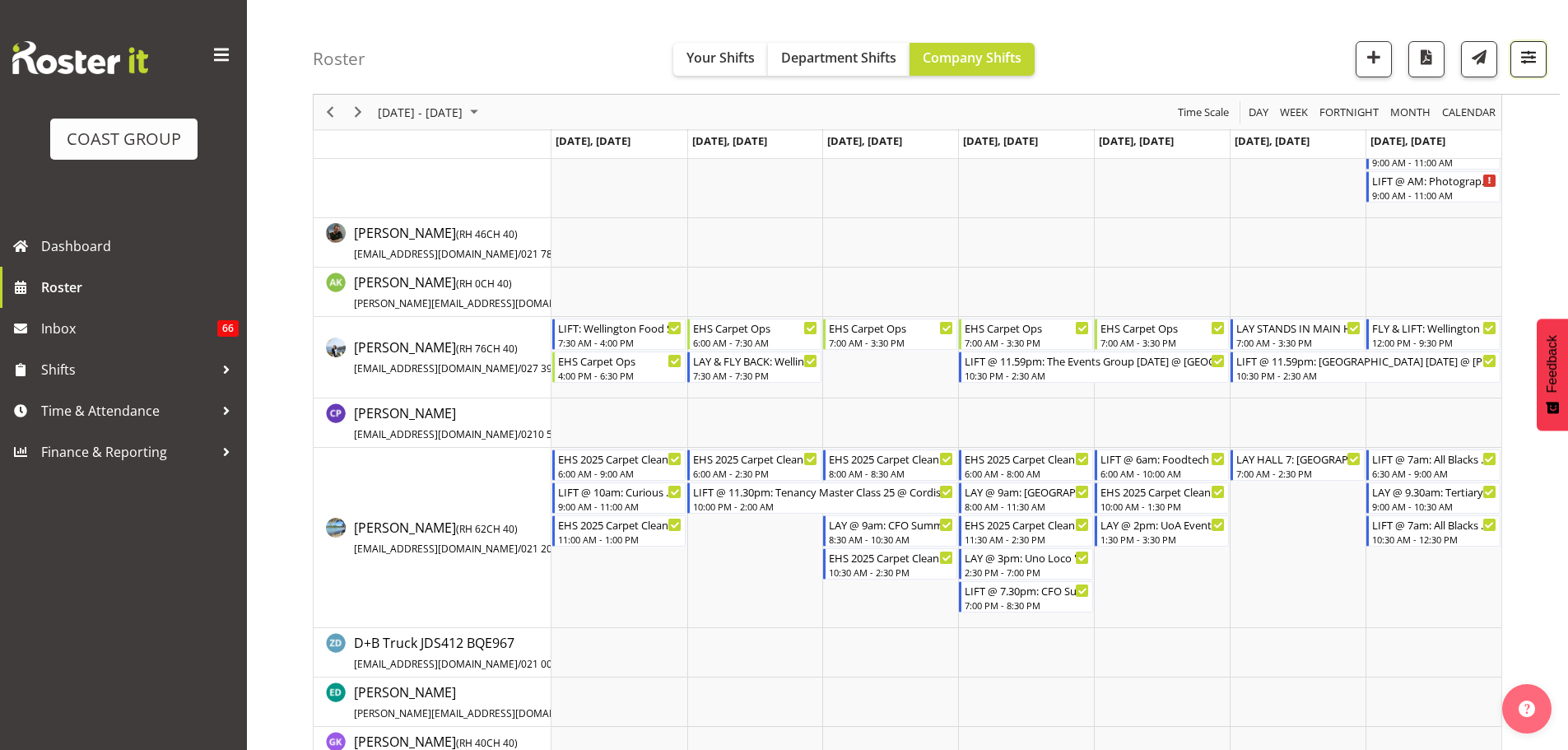
click at [1521, 66] on span "button" at bounding box center [1528, 56] width 21 height 21
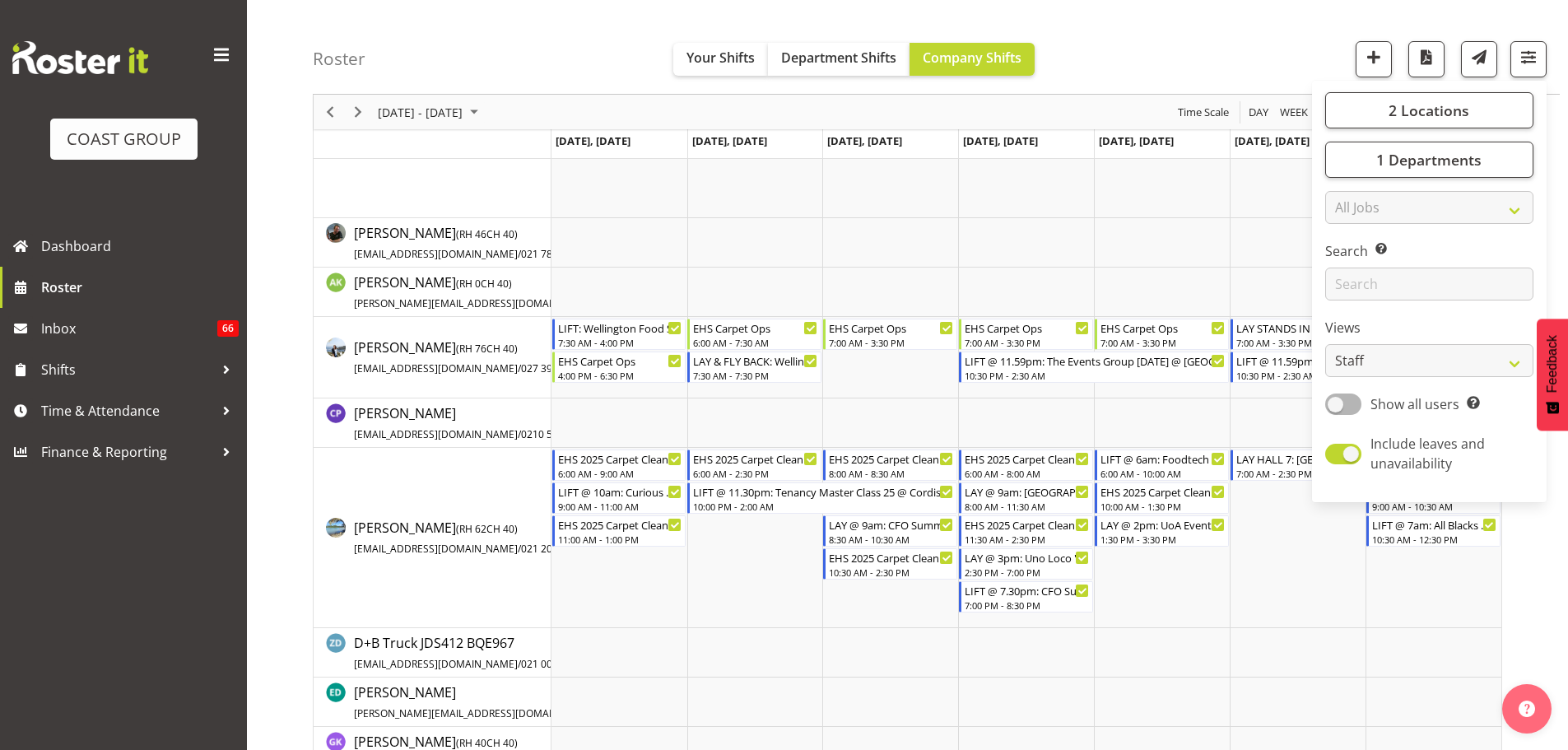
click at [1116, 41] on div "Roster Your Shifts Department Shifts Company Shifts 2 Locations Clear CARLTON E…" at bounding box center [936, 47] width 1248 height 95
